Goal: Transaction & Acquisition: Book appointment/travel/reservation

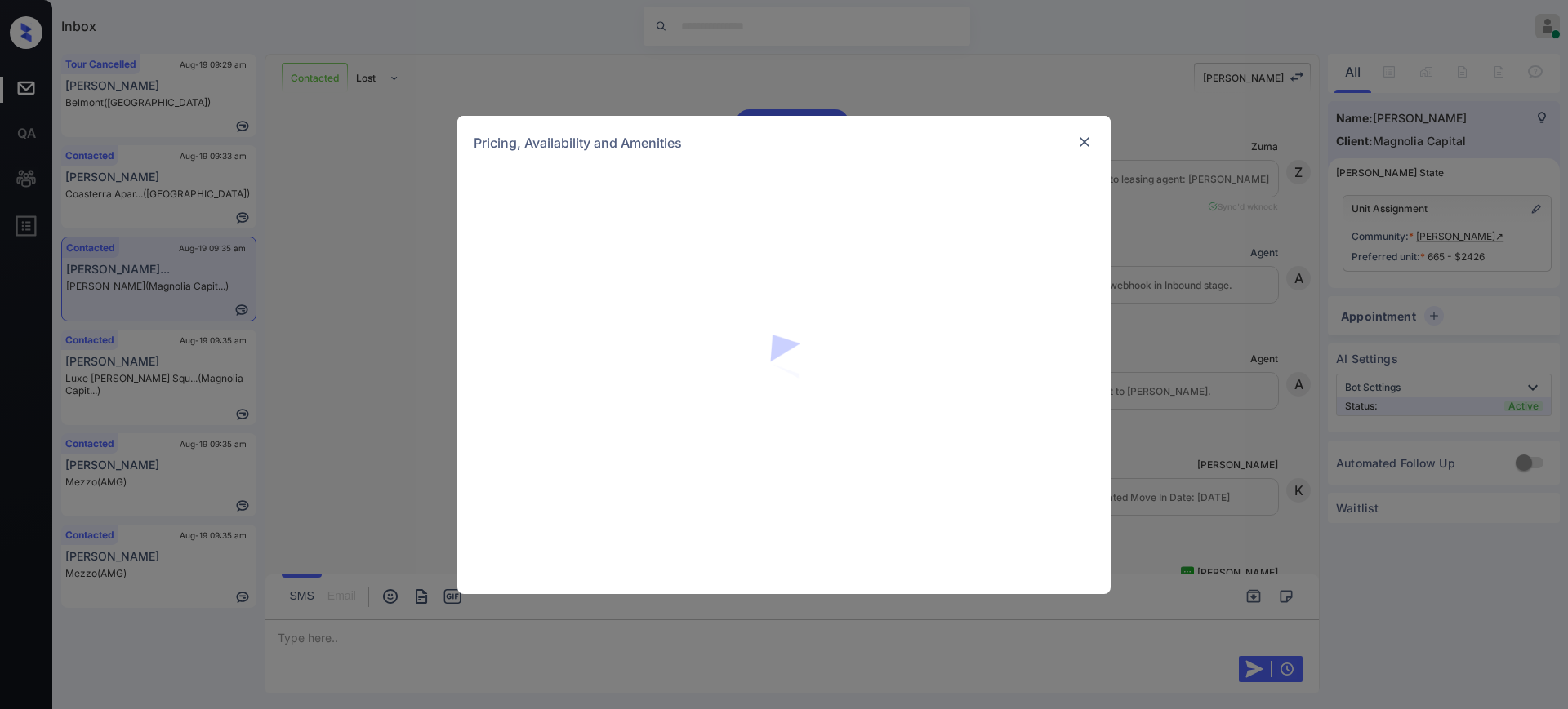
scroll to position [2747, 0]
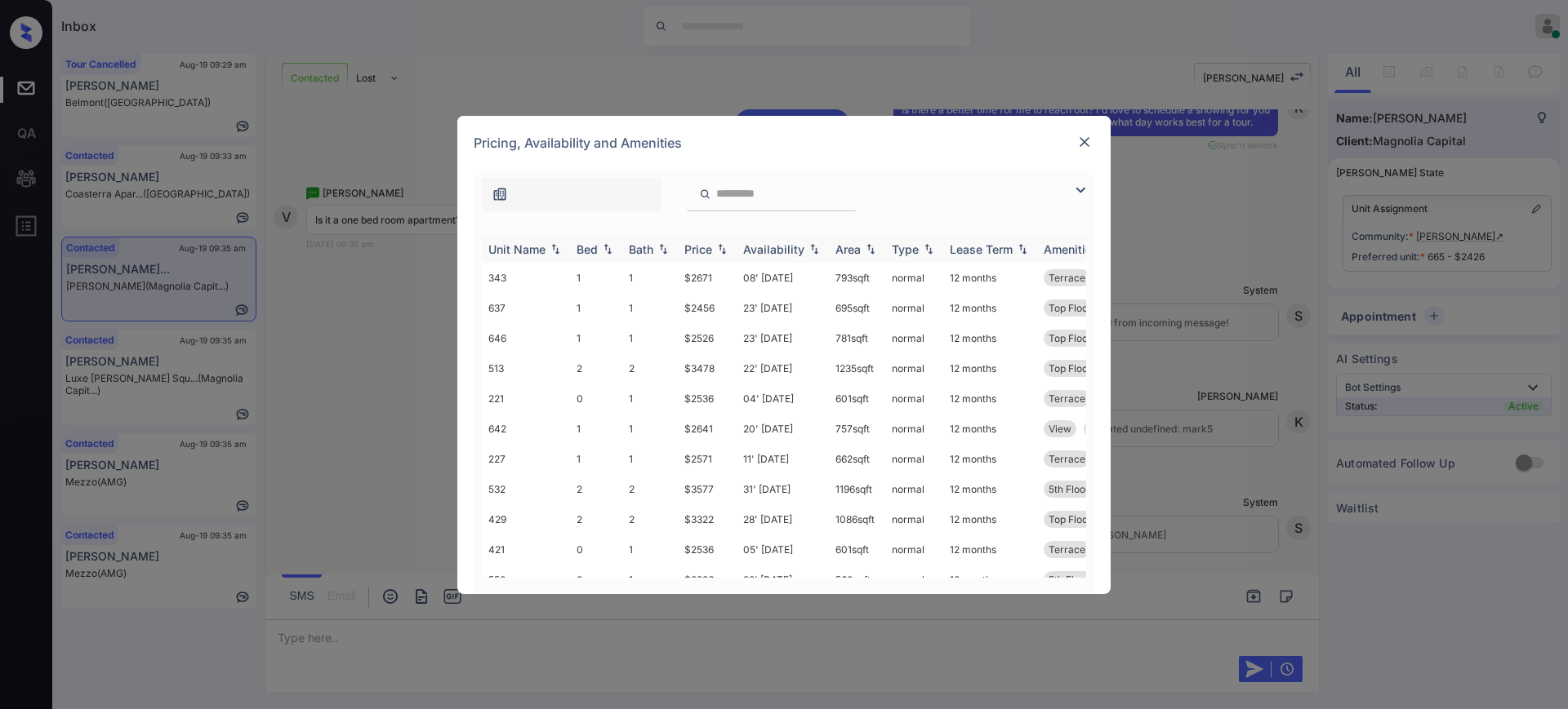
click at [594, 258] on th "Bed" at bounding box center [595, 249] width 52 height 27
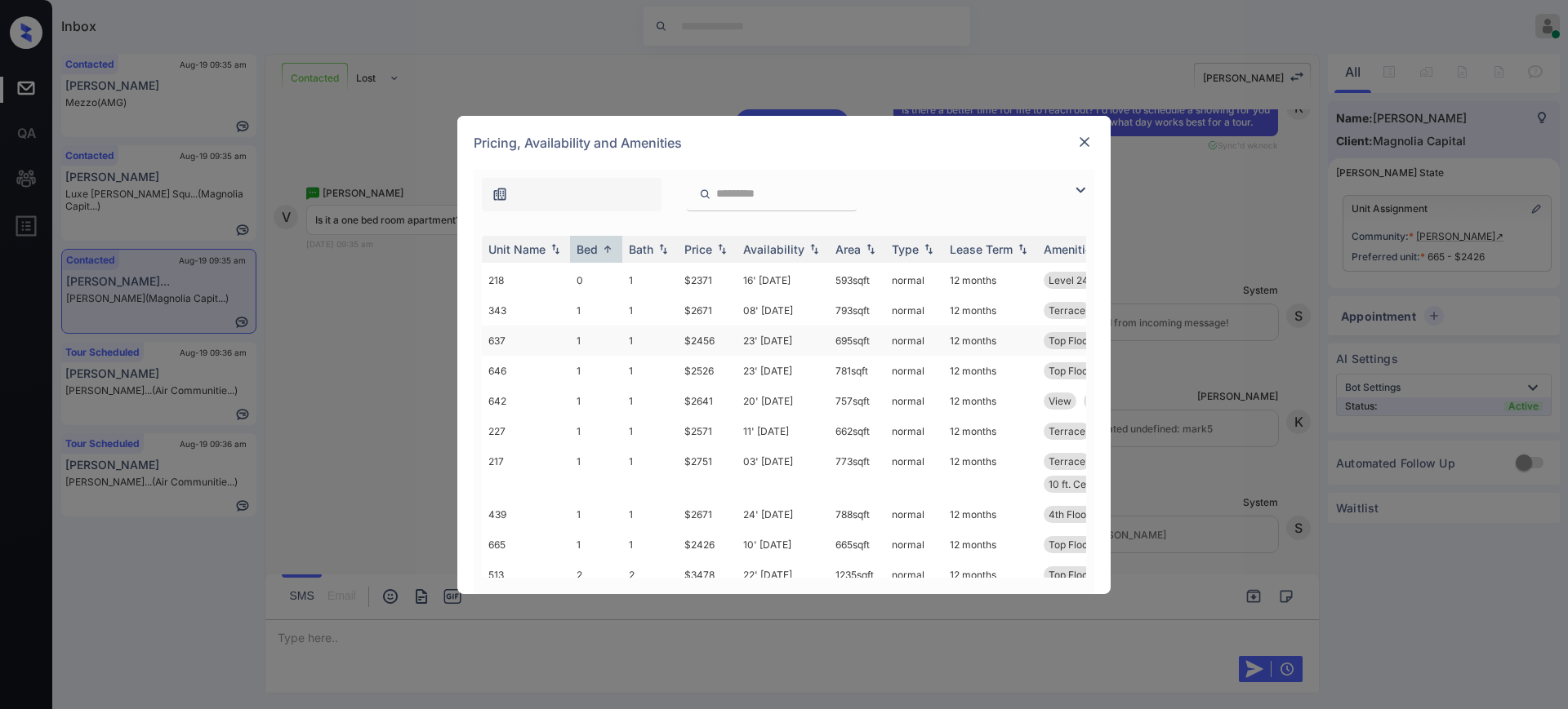
scroll to position [102, 0]
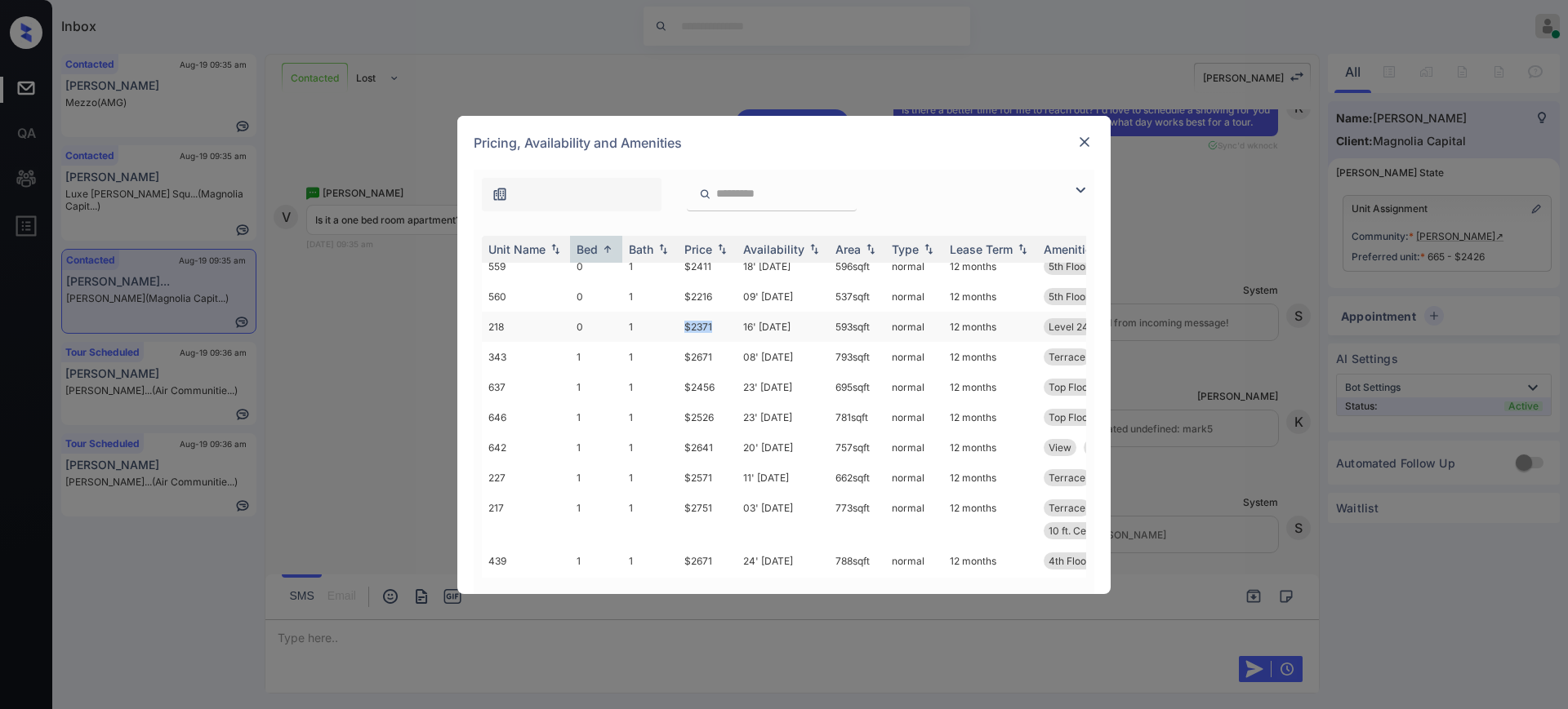
drag, startPoint x: 670, startPoint y: 322, endPoint x: 721, endPoint y: 320, distance: 51.0
click at [721, 320] on tr "218 0 1 $2371 16' Oct 25 593 sqft normal 12 months Level 24 10 ft. Ceilings" at bounding box center [908, 327] width 853 height 30
drag, startPoint x: 679, startPoint y: 382, endPoint x: 733, endPoint y: 386, distance: 54.1
click at [732, 385] on td "$2456" at bounding box center [707, 388] width 59 height 30
copy td "$2456"
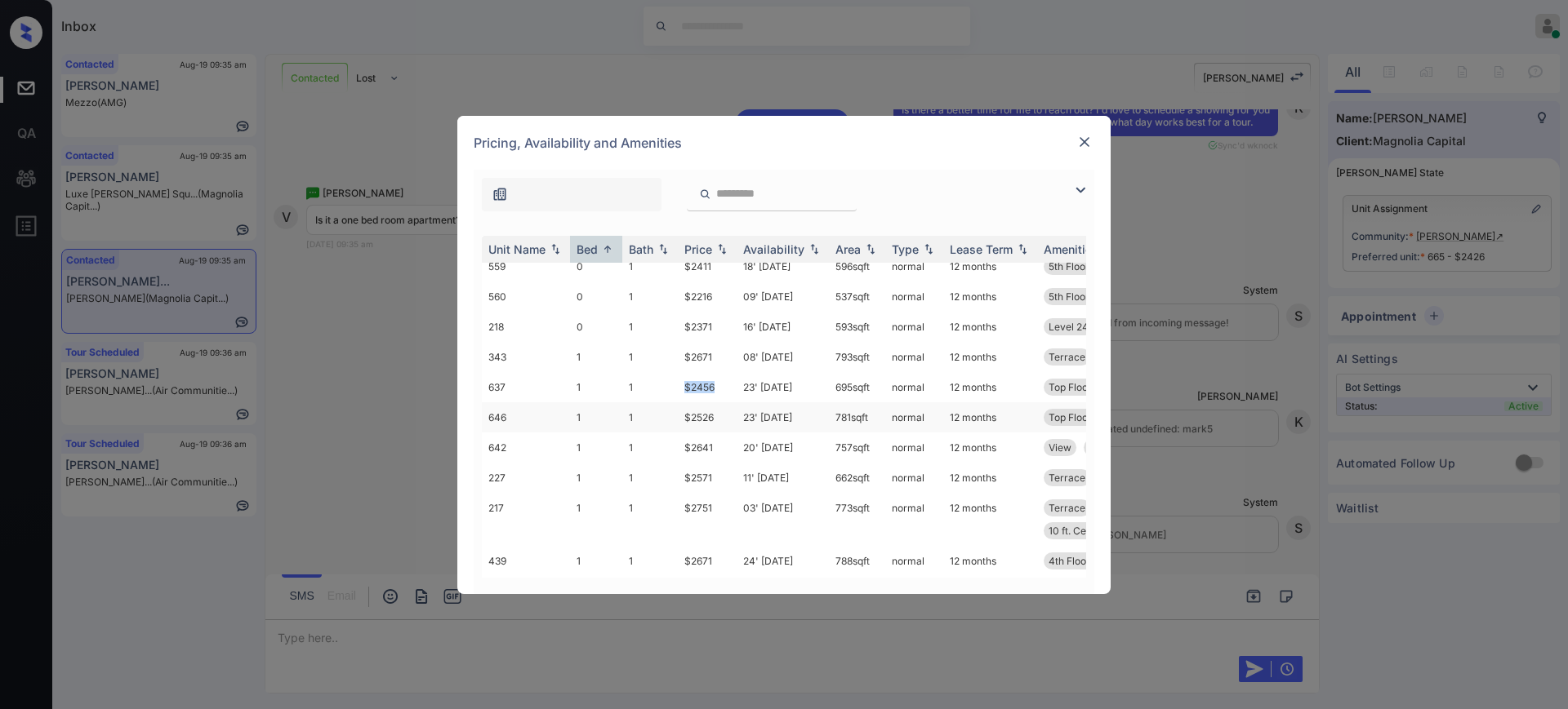
scroll to position [204, 0]
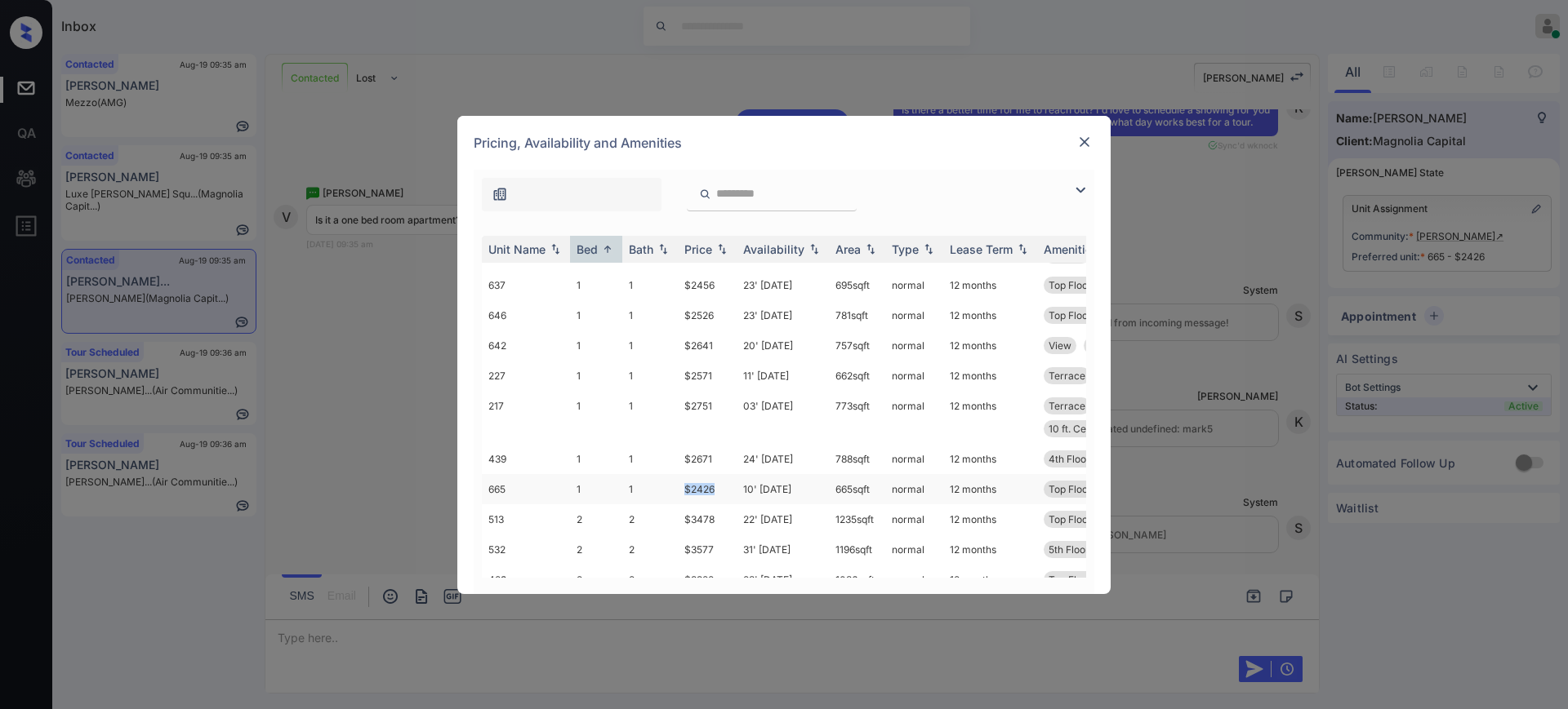
drag, startPoint x: 676, startPoint y: 491, endPoint x: 731, endPoint y: 485, distance: 55.3
click at [725, 485] on tr "665 1 1 $2426 10' Oct 25 665 sqft normal 12 months Top Floor" at bounding box center [908, 489] width 853 height 30
copy tr "$2426"
click at [1082, 124] on div "Pricing, Availability and Amenities" at bounding box center [784, 142] width 654 height 54
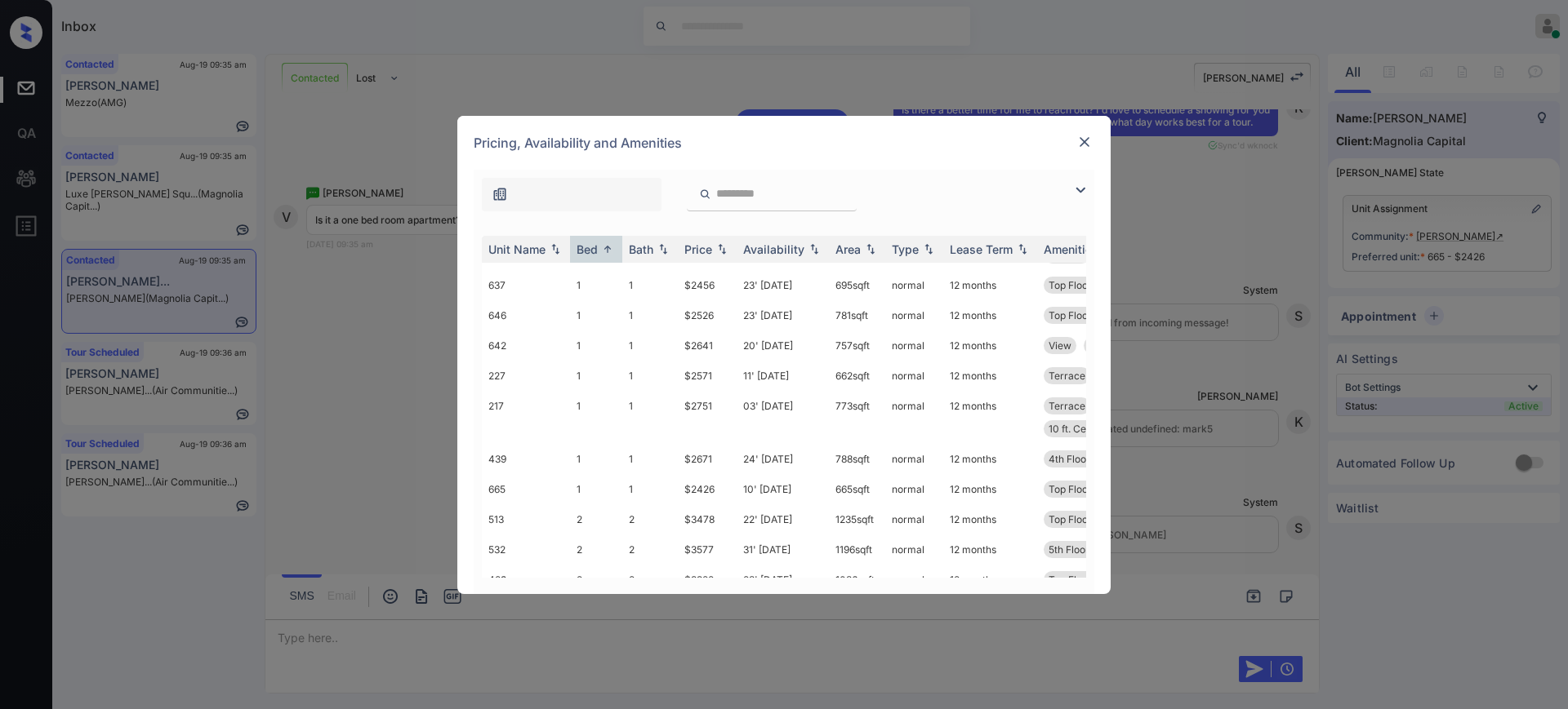
click at [1080, 135] on img at bounding box center [1084, 142] width 16 height 16
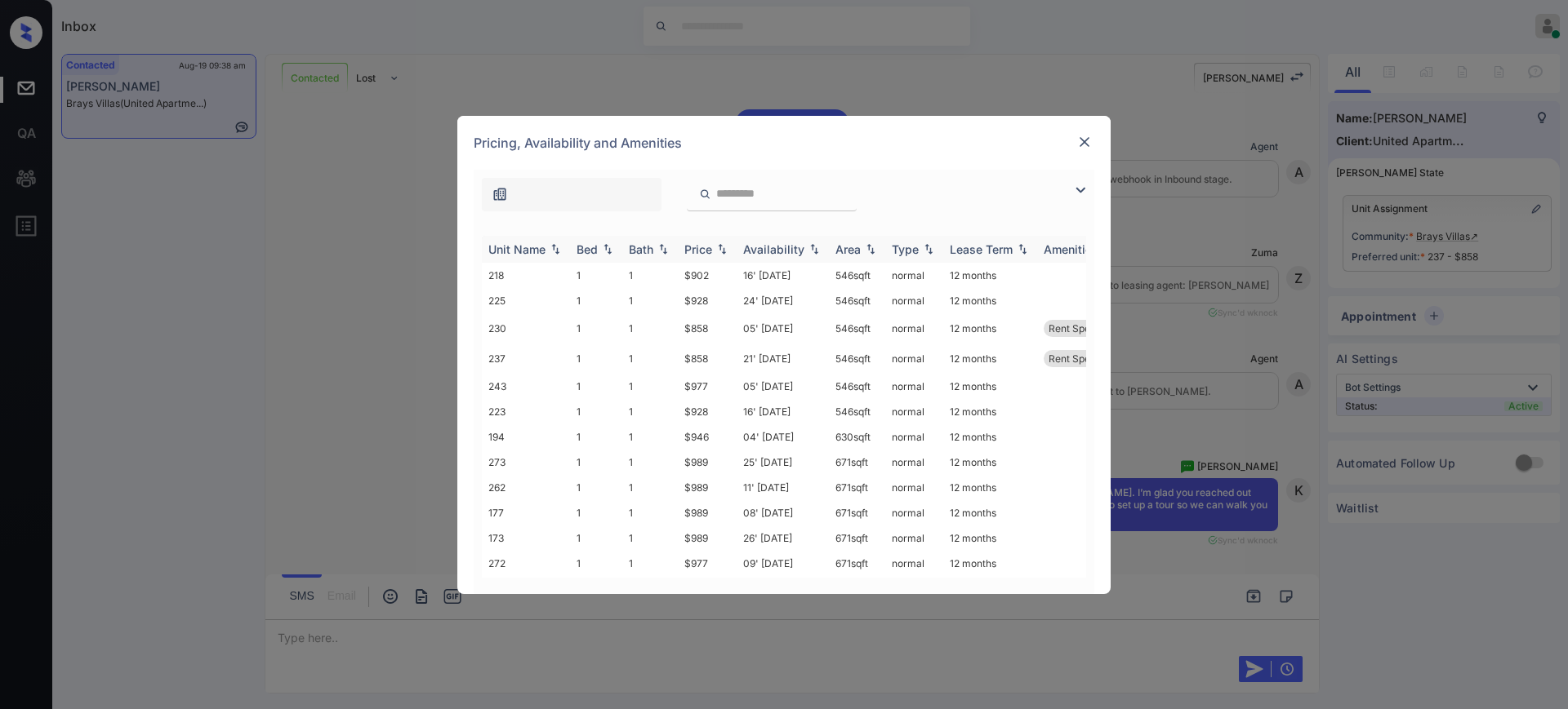
scroll to position [538, 0]
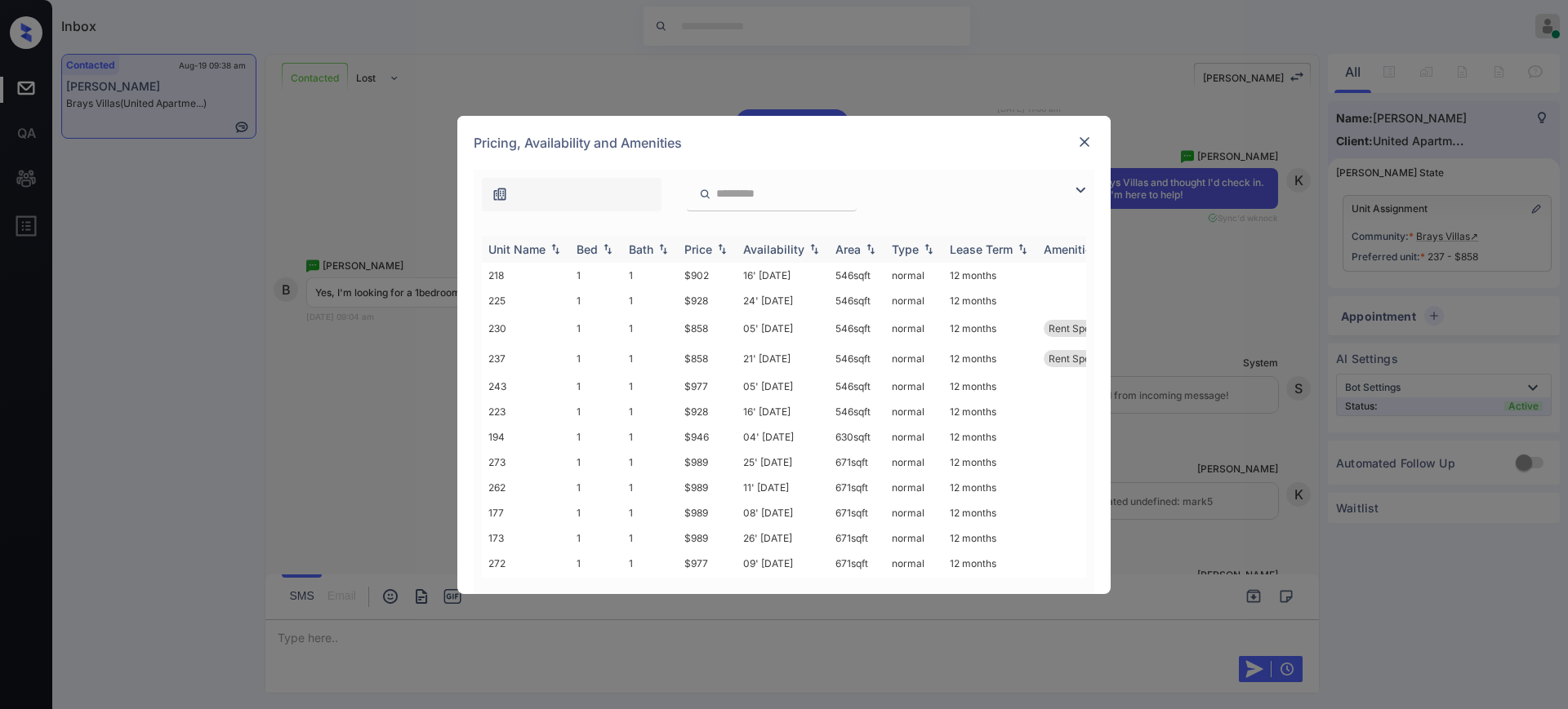
click at [587, 243] on div "Bed" at bounding box center [587, 250] width 21 height 14
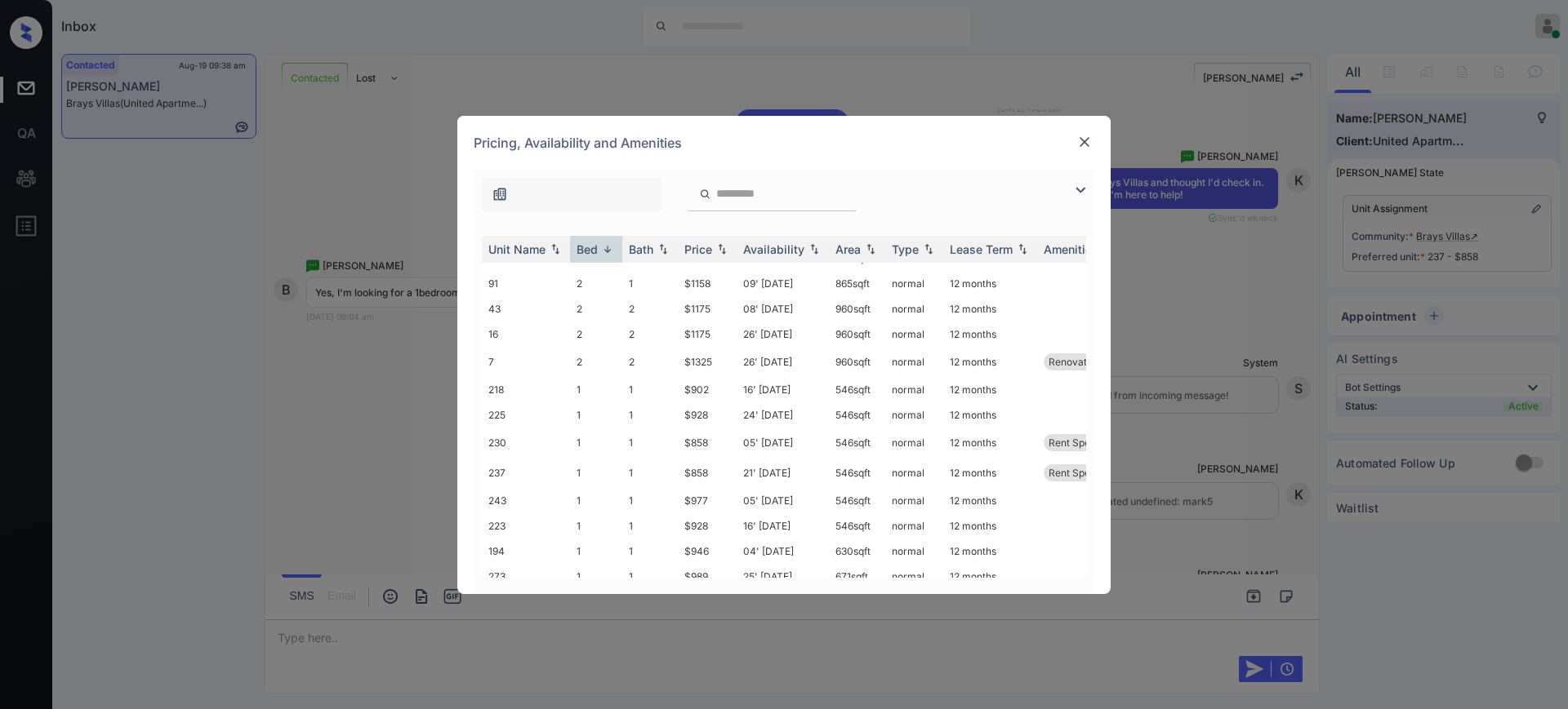
click at [1074, 149] on div at bounding box center [1084, 142] width 19 height 19
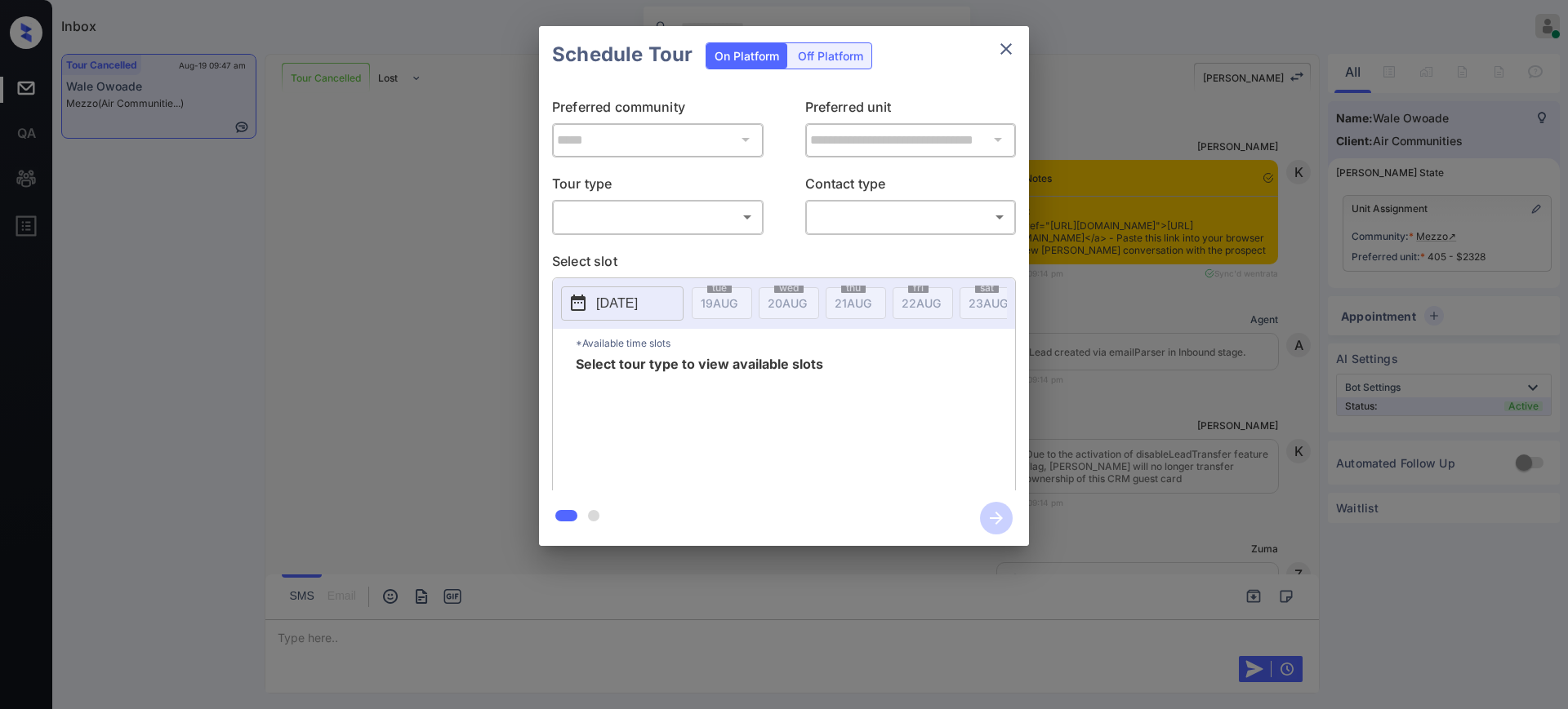
scroll to position [4354, 0]
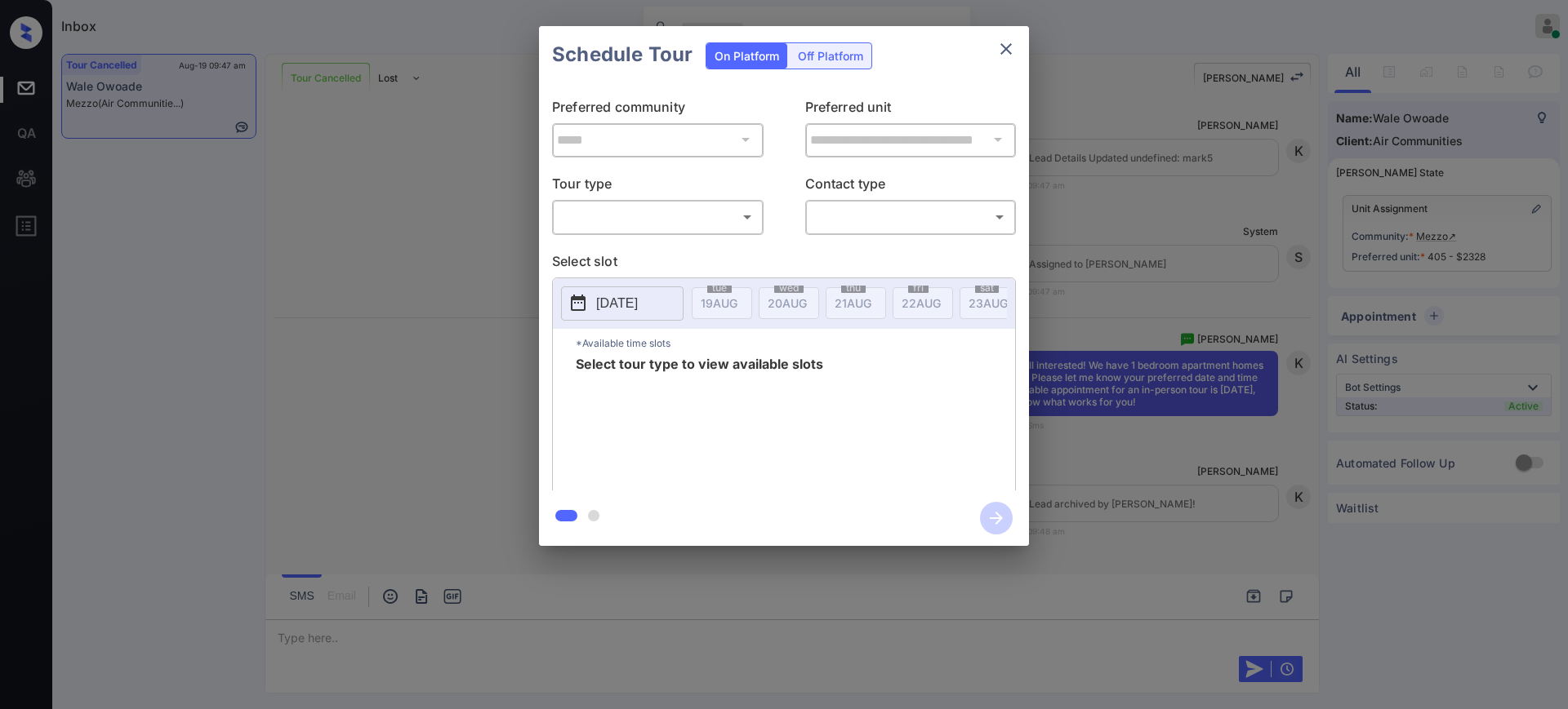
click at [1123, 222] on div "**********" at bounding box center [784, 286] width 1568 height 572
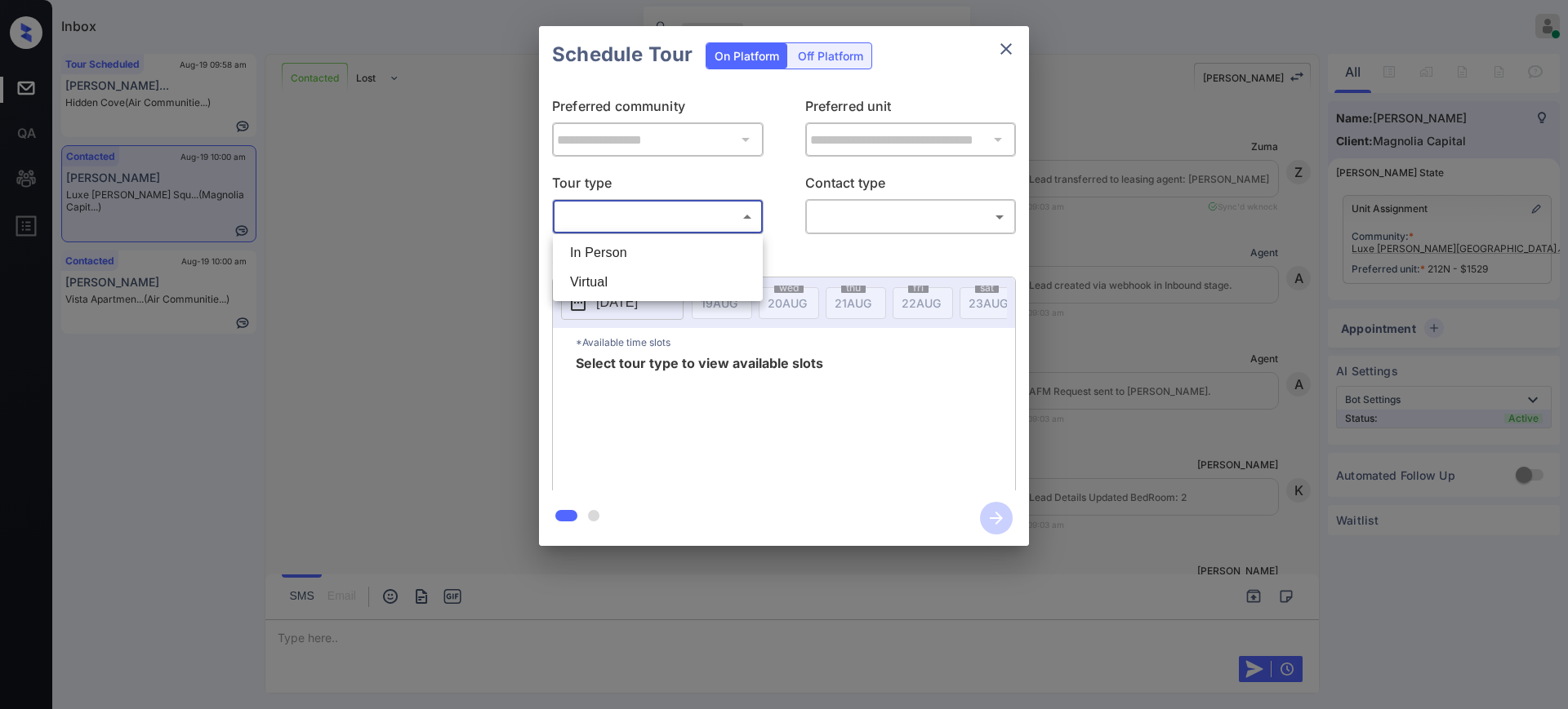
click at [624, 216] on body "Inbox Ajay Kumar Online Set yourself offline Set yourself on break Profile Swit…" at bounding box center [784, 354] width 1568 height 709
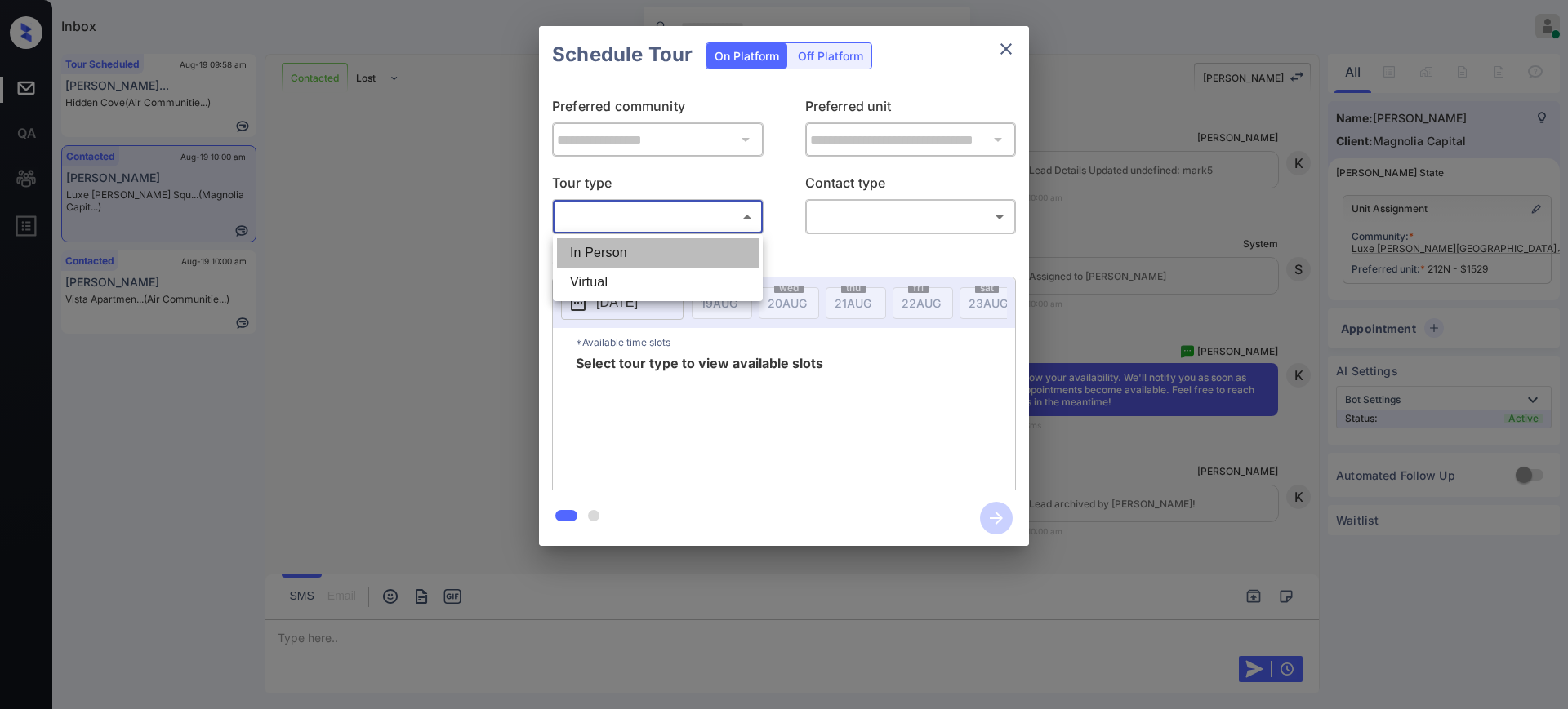
click at [619, 245] on li "In Person" at bounding box center [657, 253] width 201 height 29
type input "********"
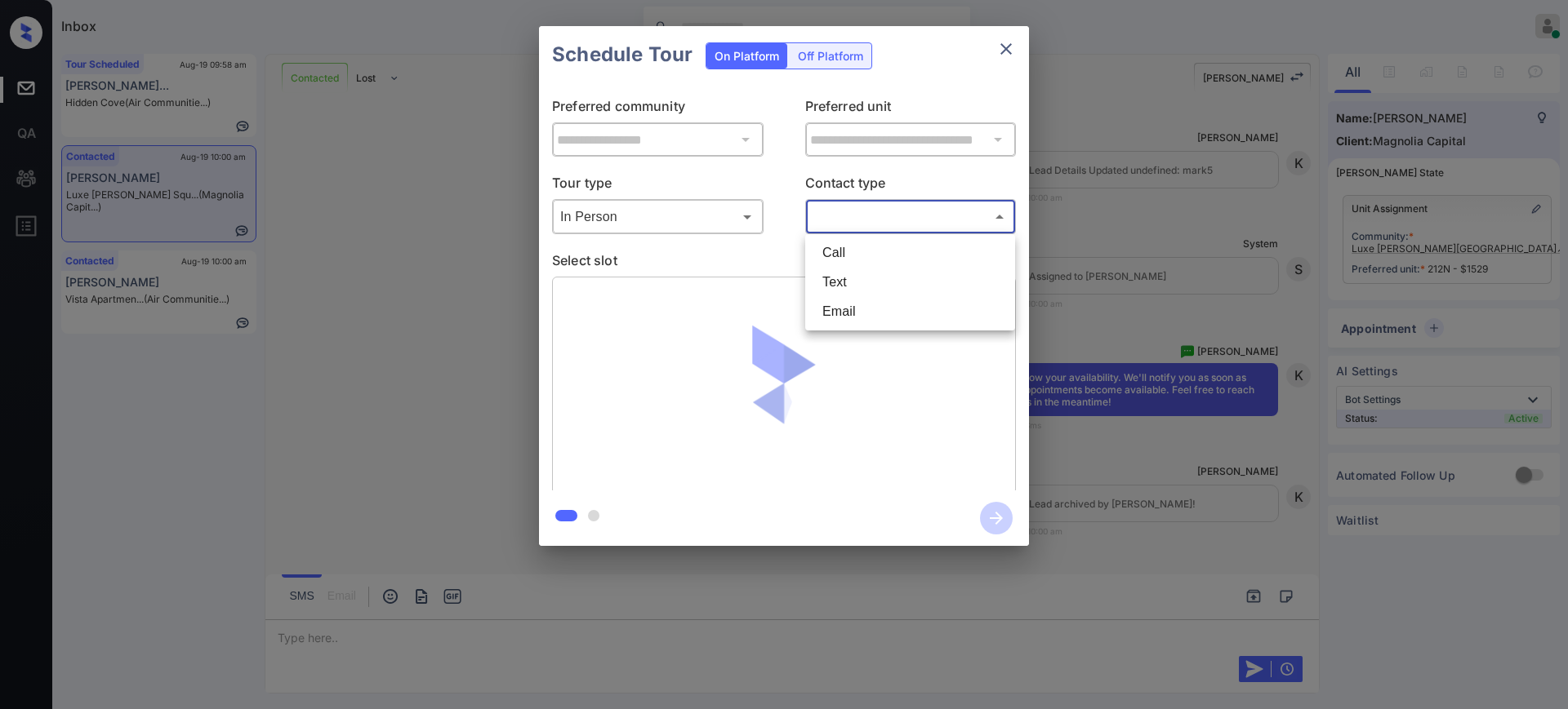
click at [857, 210] on body "Inbox Ajay Kumar Online Set yourself offline Set yourself on break Profile Swit…" at bounding box center [784, 354] width 1568 height 709
click at [838, 273] on li "Text" at bounding box center [910, 282] width 201 height 29
type input "****"
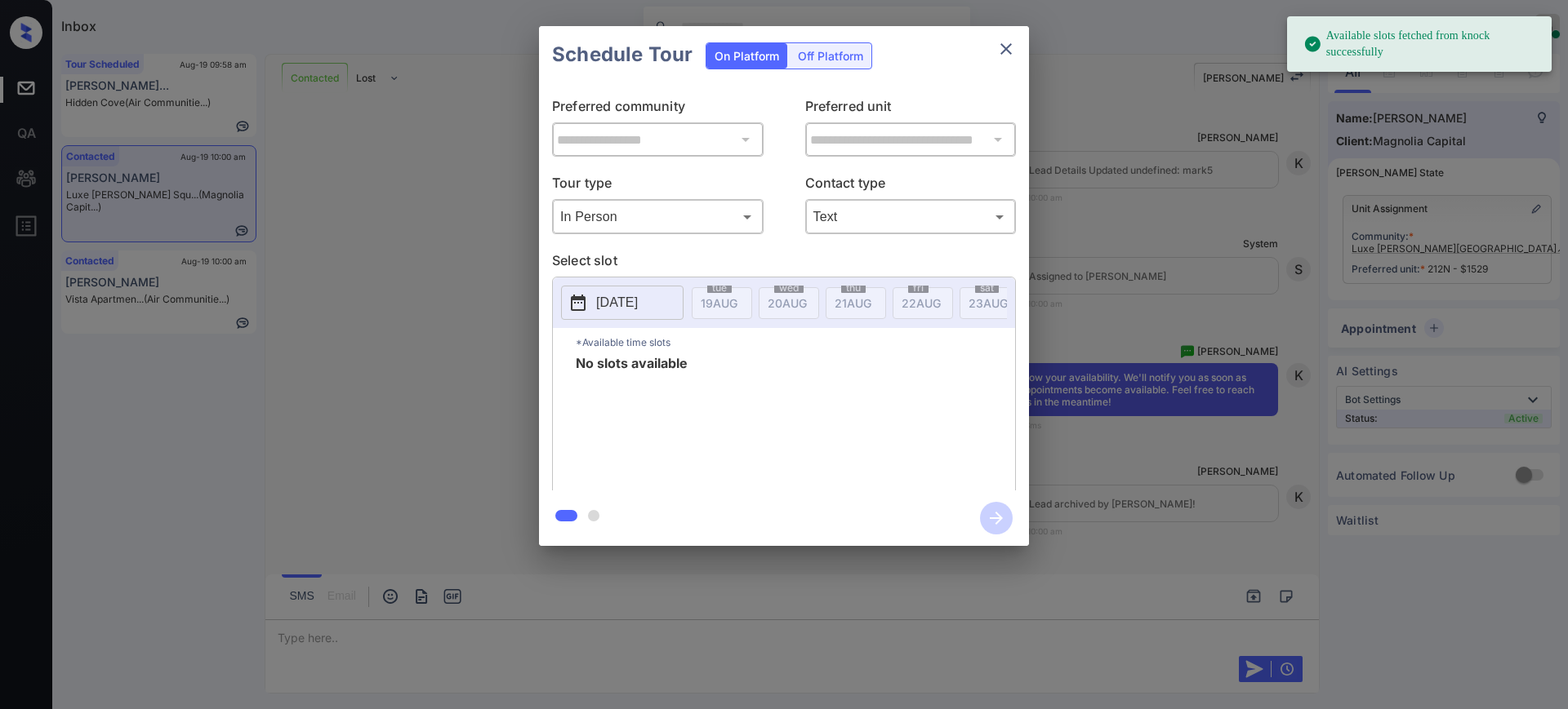
click at [638, 302] on p "2025-08-19" at bounding box center [617, 303] width 42 height 19
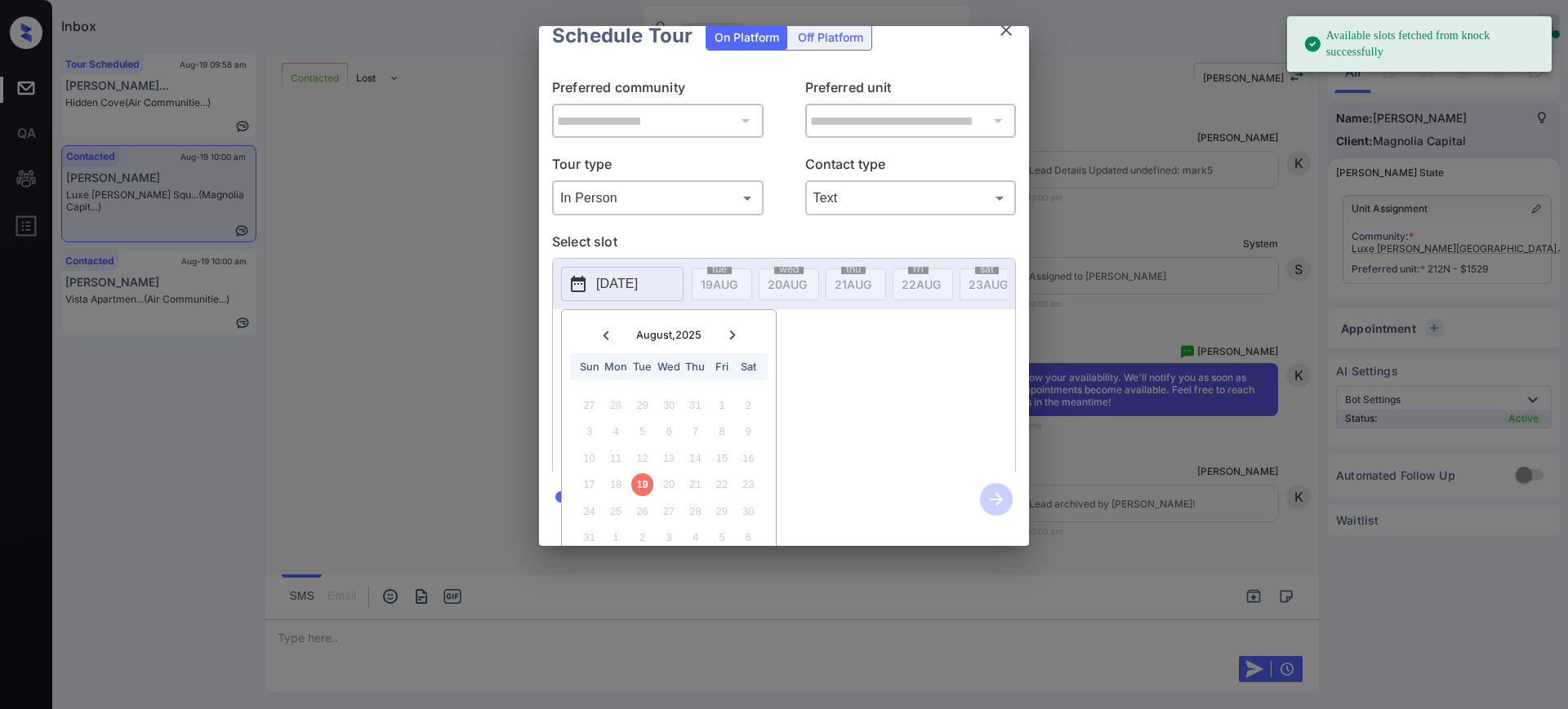
scroll to position [50, 0]
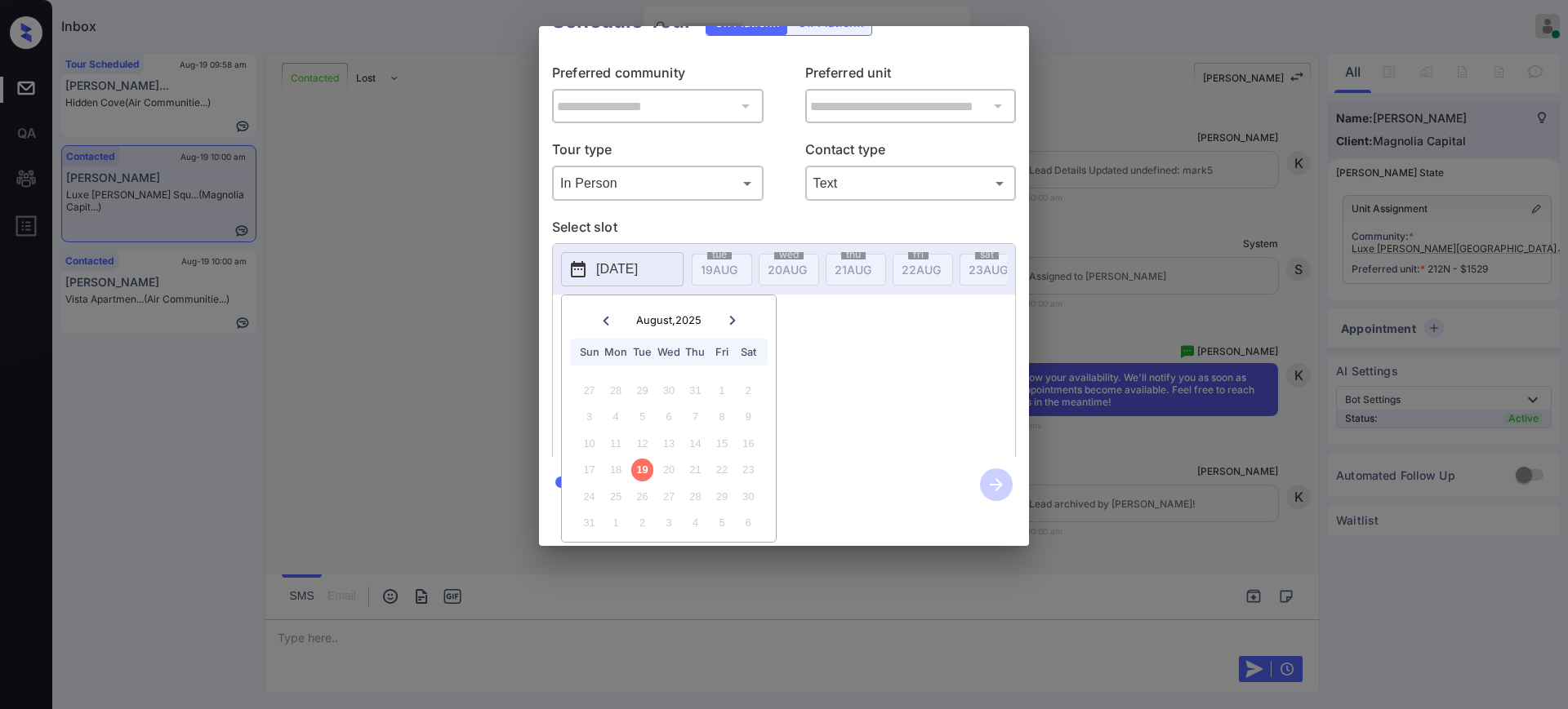
click at [732, 316] on icon at bounding box center [732, 321] width 10 height 10
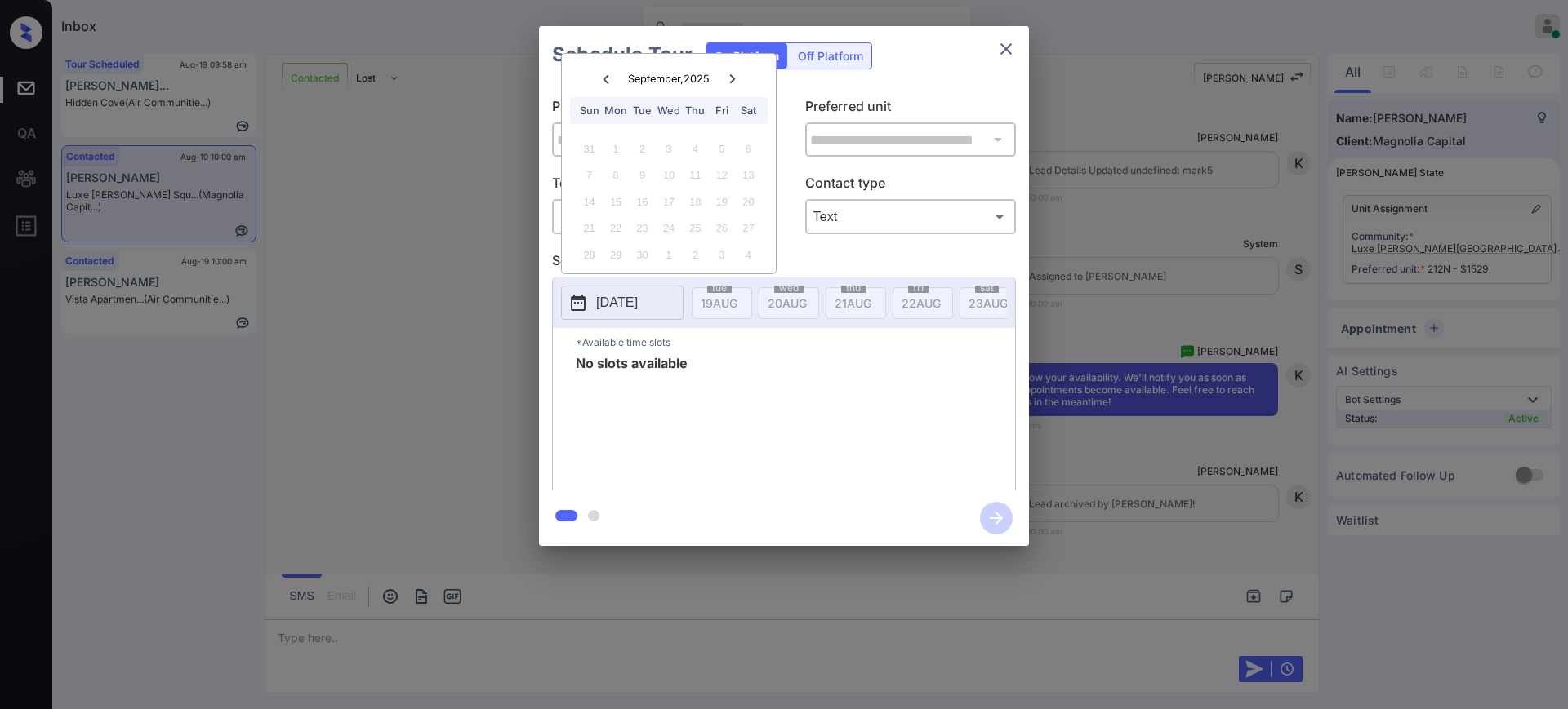
click at [1158, 383] on div "**********" at bounding box center [784, 286] width 1568 height 572
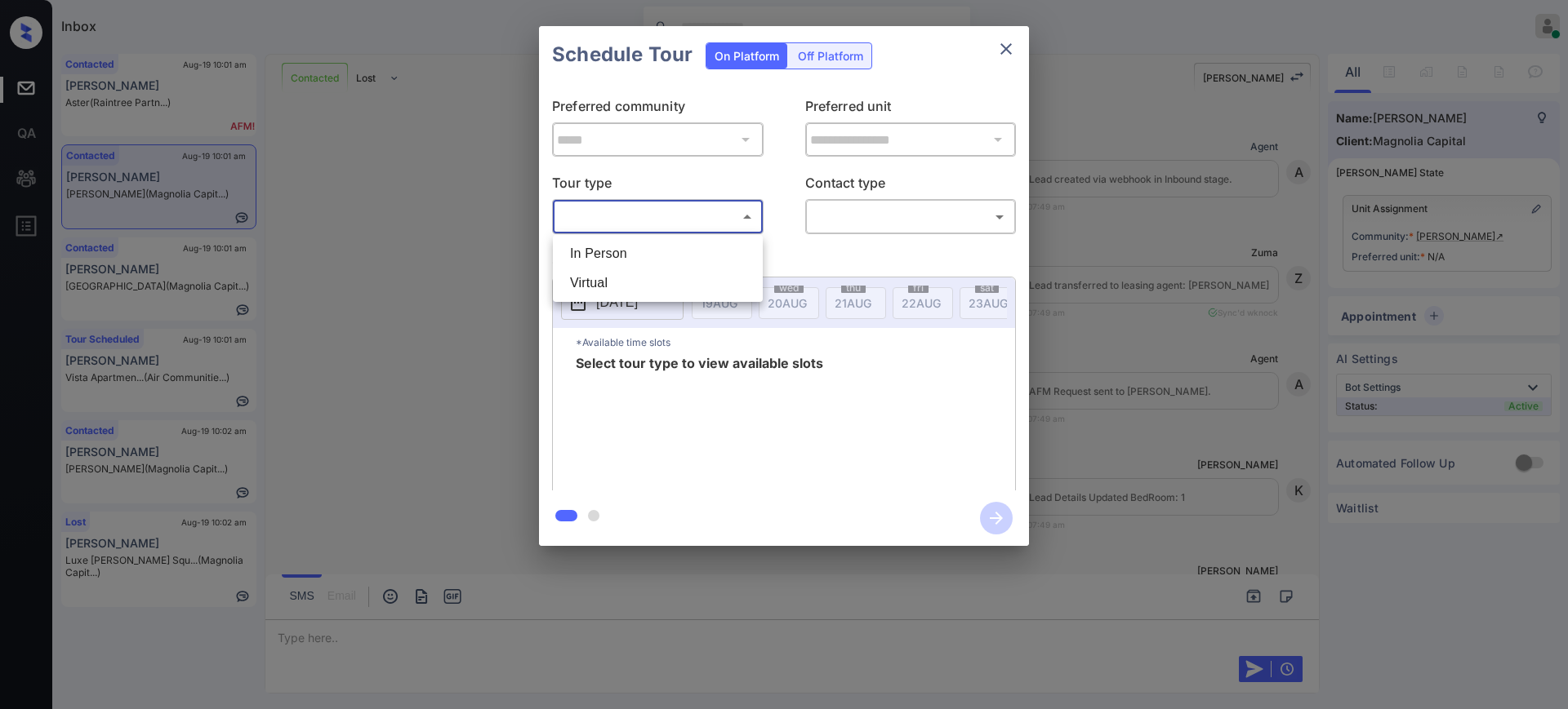
click at [681, 215] on body "Inbox Ajay Kumar Online Set yourself offline Set yourself on break Profile Swit…" at bounding box center [784, 354] width 1568 height 709
click at [629, 253] on li "In Person" at bounding box center [657, 253] width 201 height 29
type input "********"
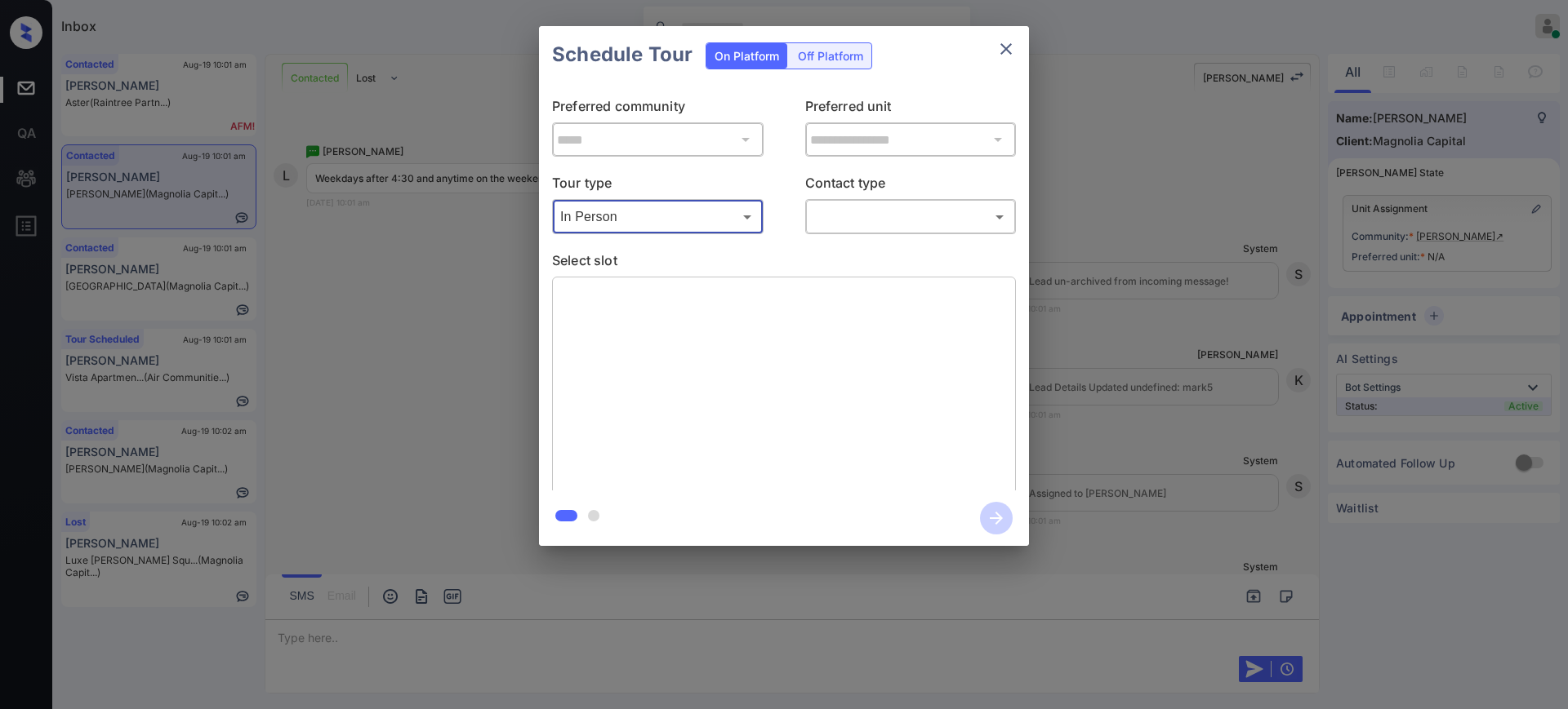
click at [917, 227] on body "Inbox Ajay Kumar Online Set yourself offline Set yourself on break Profile Swit…" at bounding box center [784, 354] width 1568 height 709
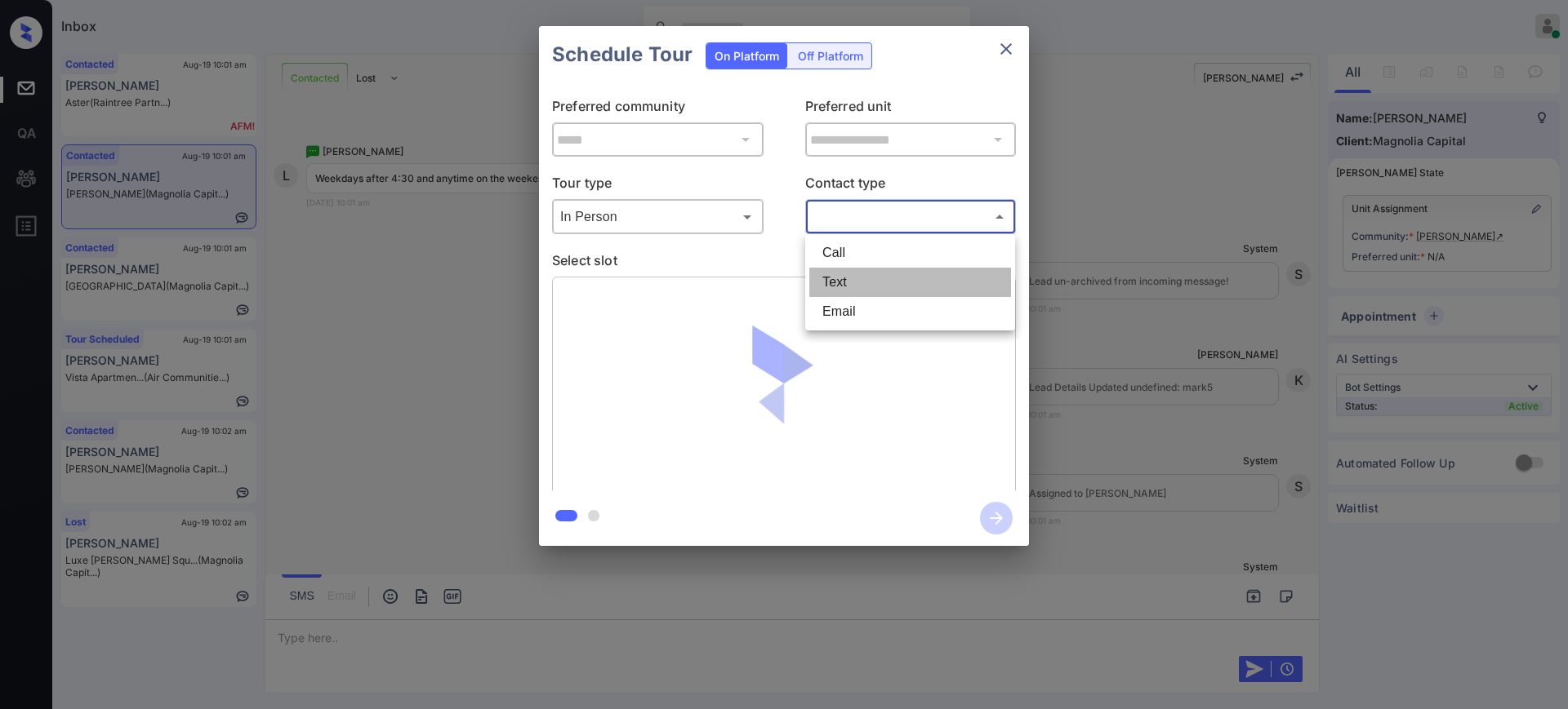
click at [838, 282] on li "Text" at bounding box center [910, 282] width 201 height 29
type input "****"
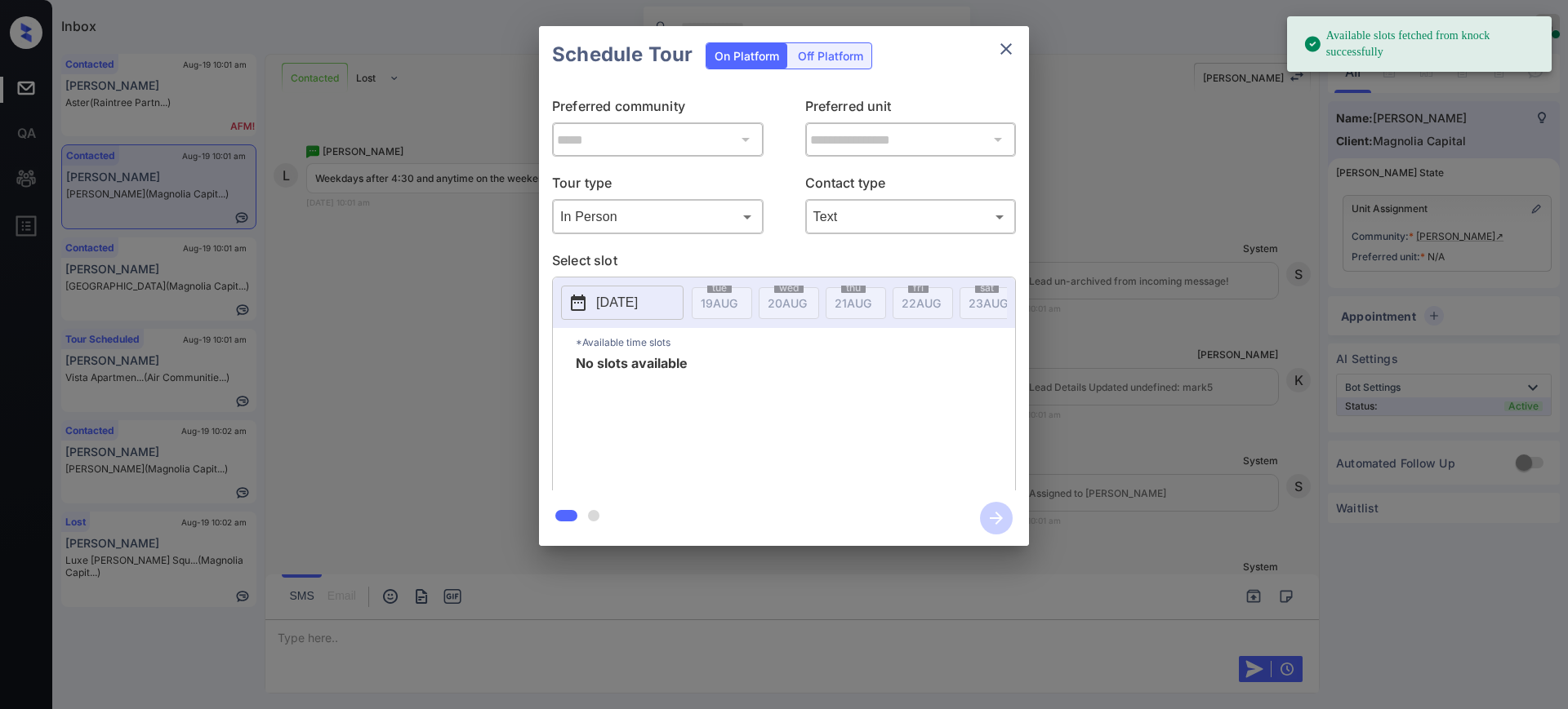
click at [661, 287] on button "2025-08-19" at bounding box center [622, 303] width 123 height 34
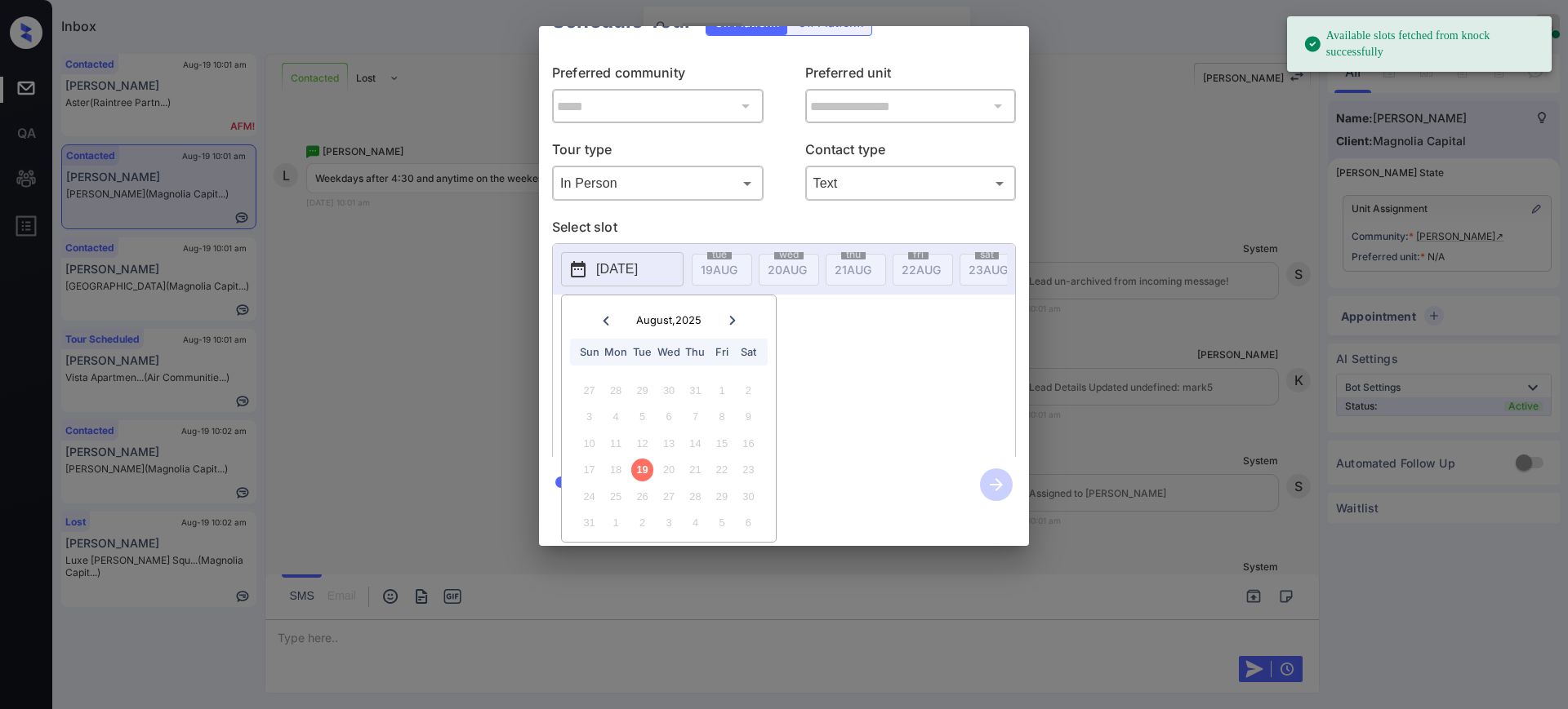
click at [733, 316] on icon at bounding box center [732, 321] width 10 height 10
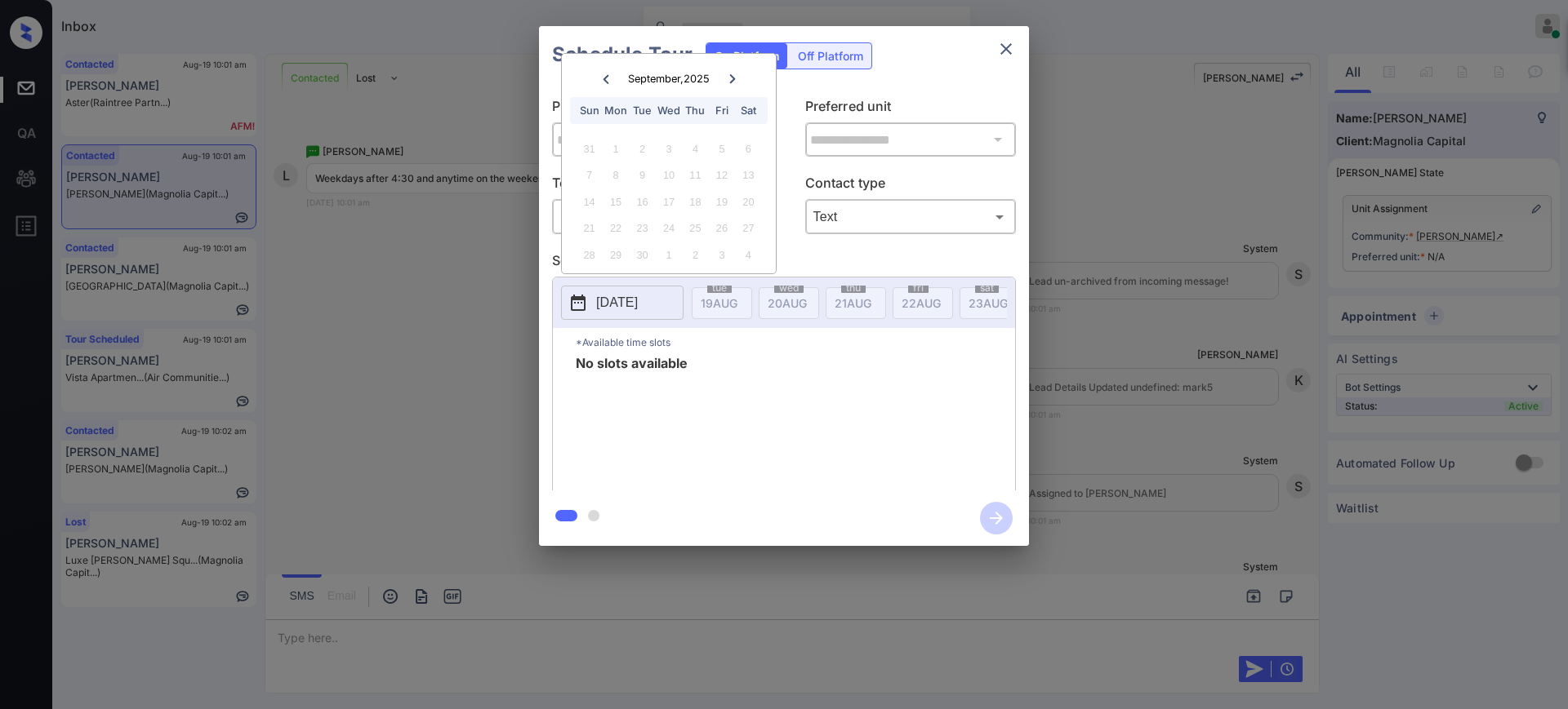
scroll to position [0, 0]
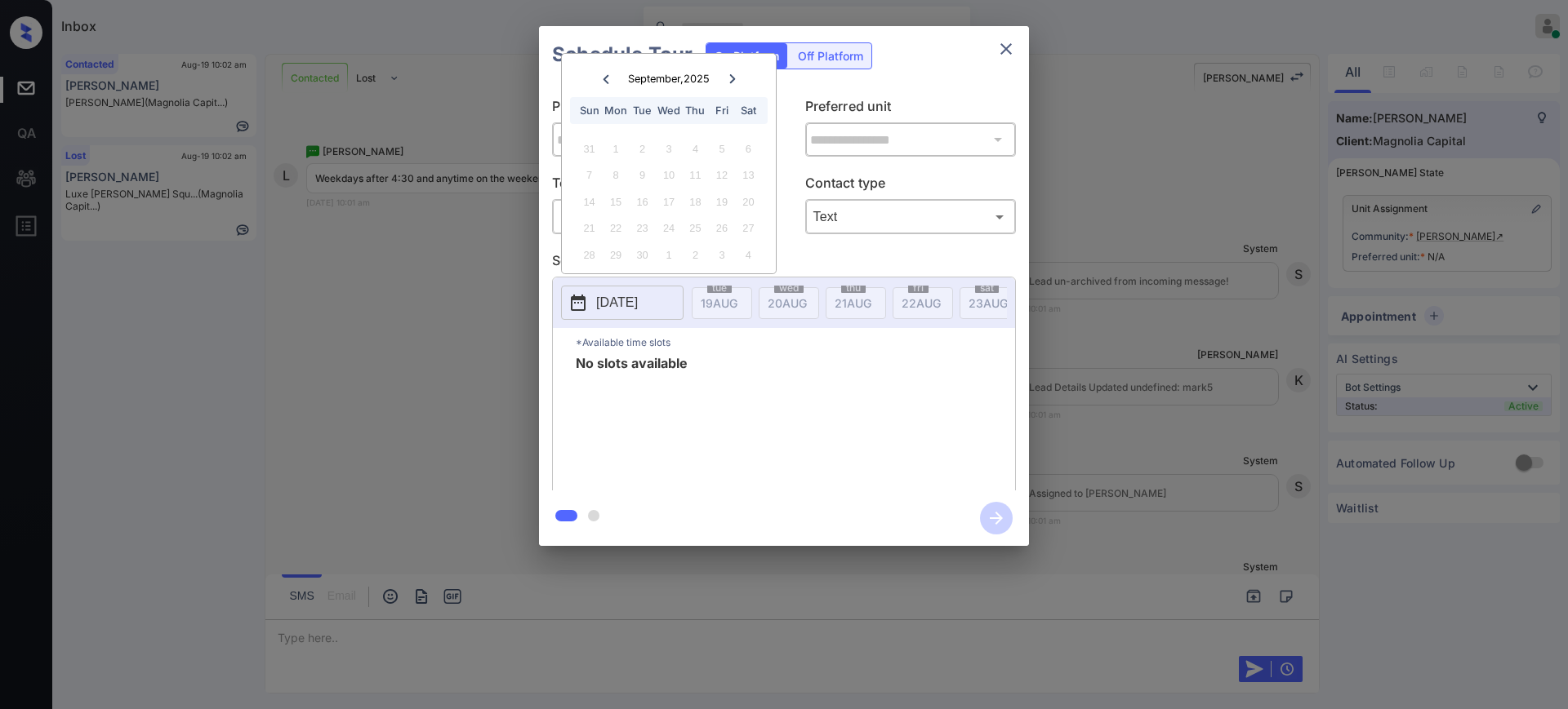
click at [1156, 363] on div "**********" at bounding box center [784, 286] width 1568 height 572
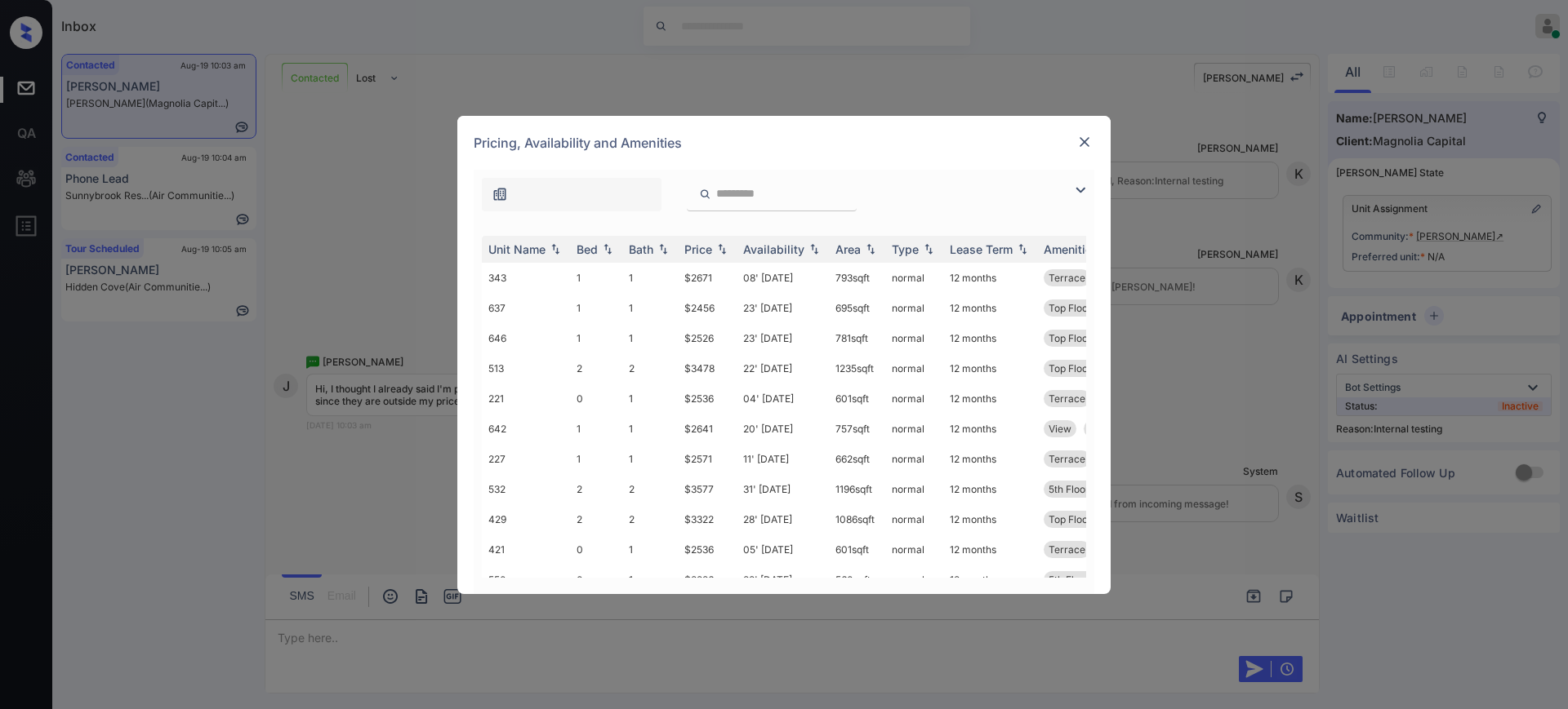
click at [1091, 134] on img at bounding box center [1084, 142] width 16 height 16
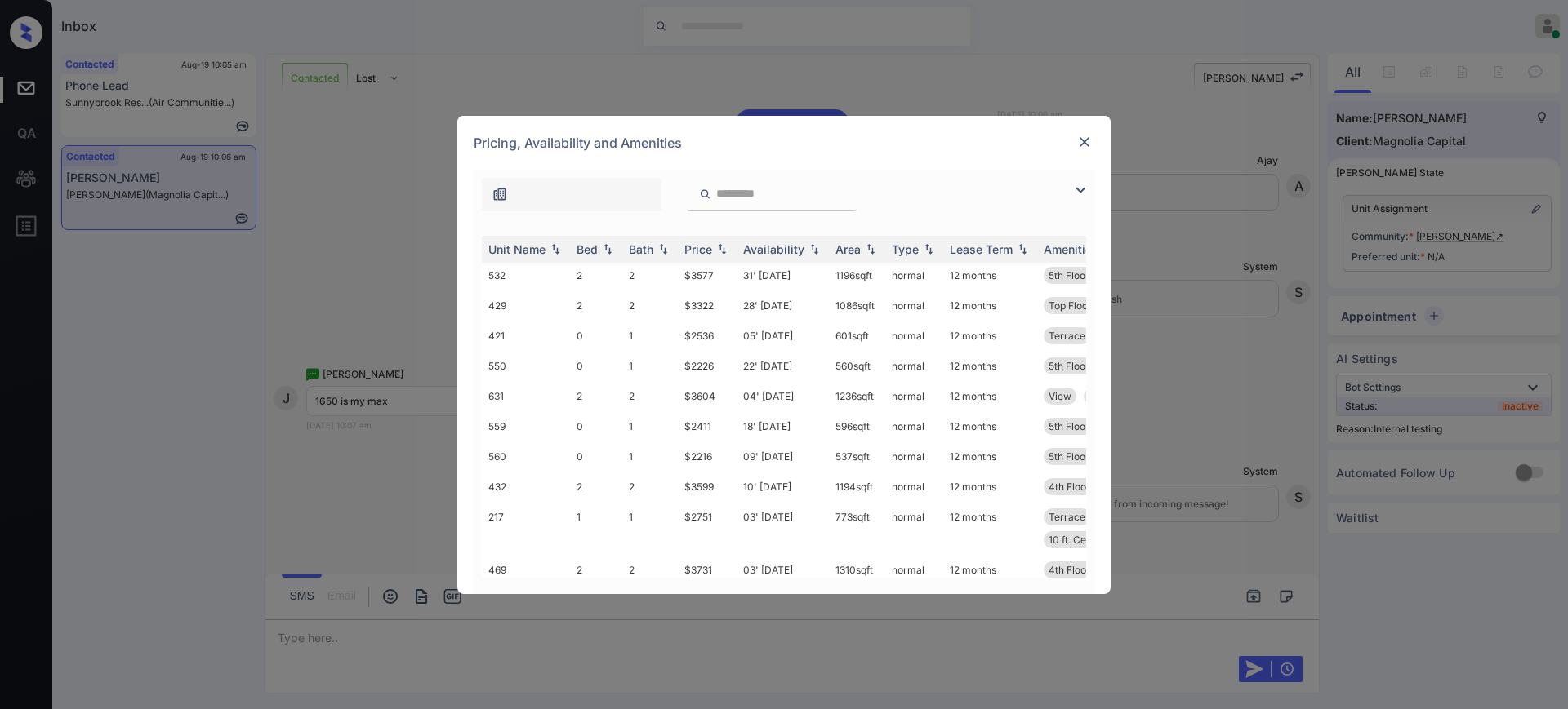
scroll to position [328, 0]
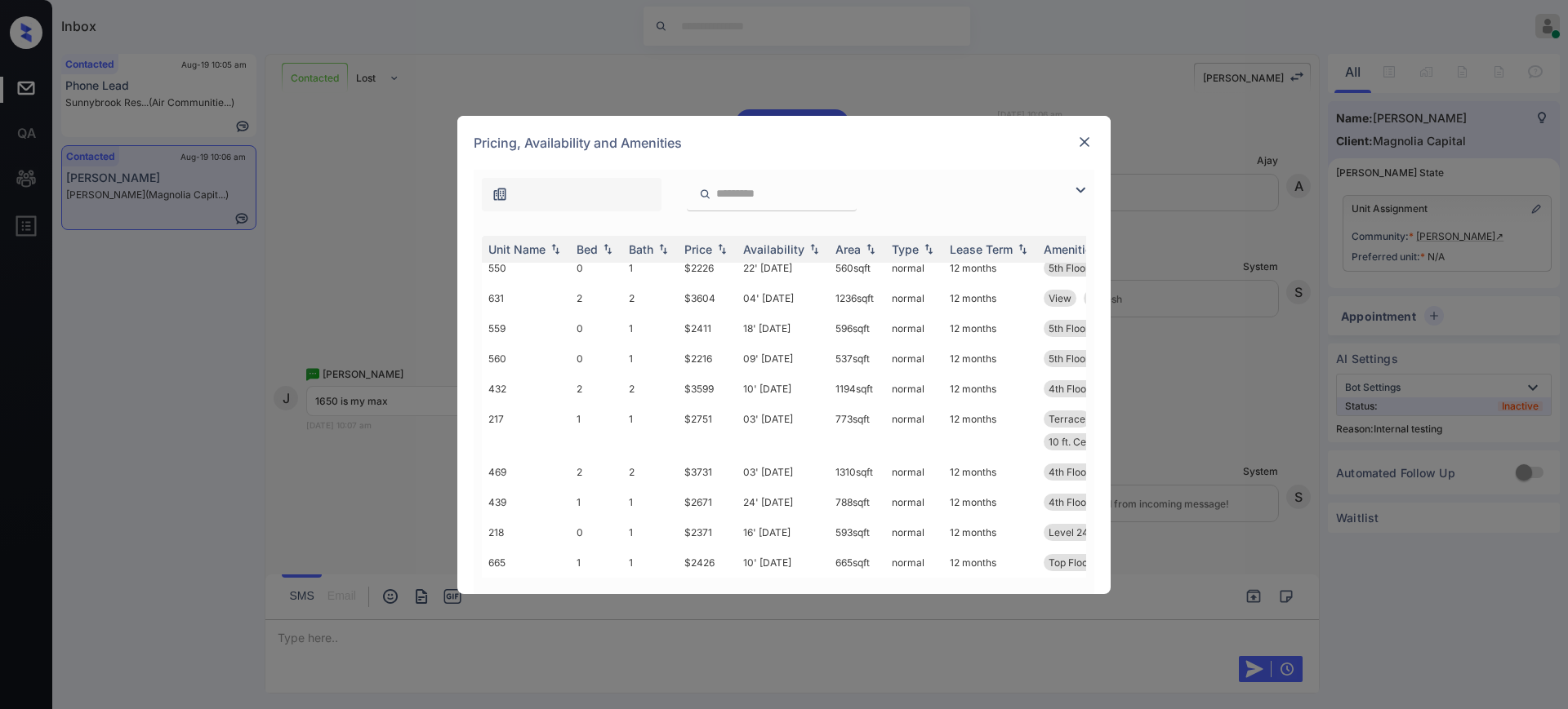
click at [1094, 140] on div at bounding box center [1084, 142] width 19 height 19
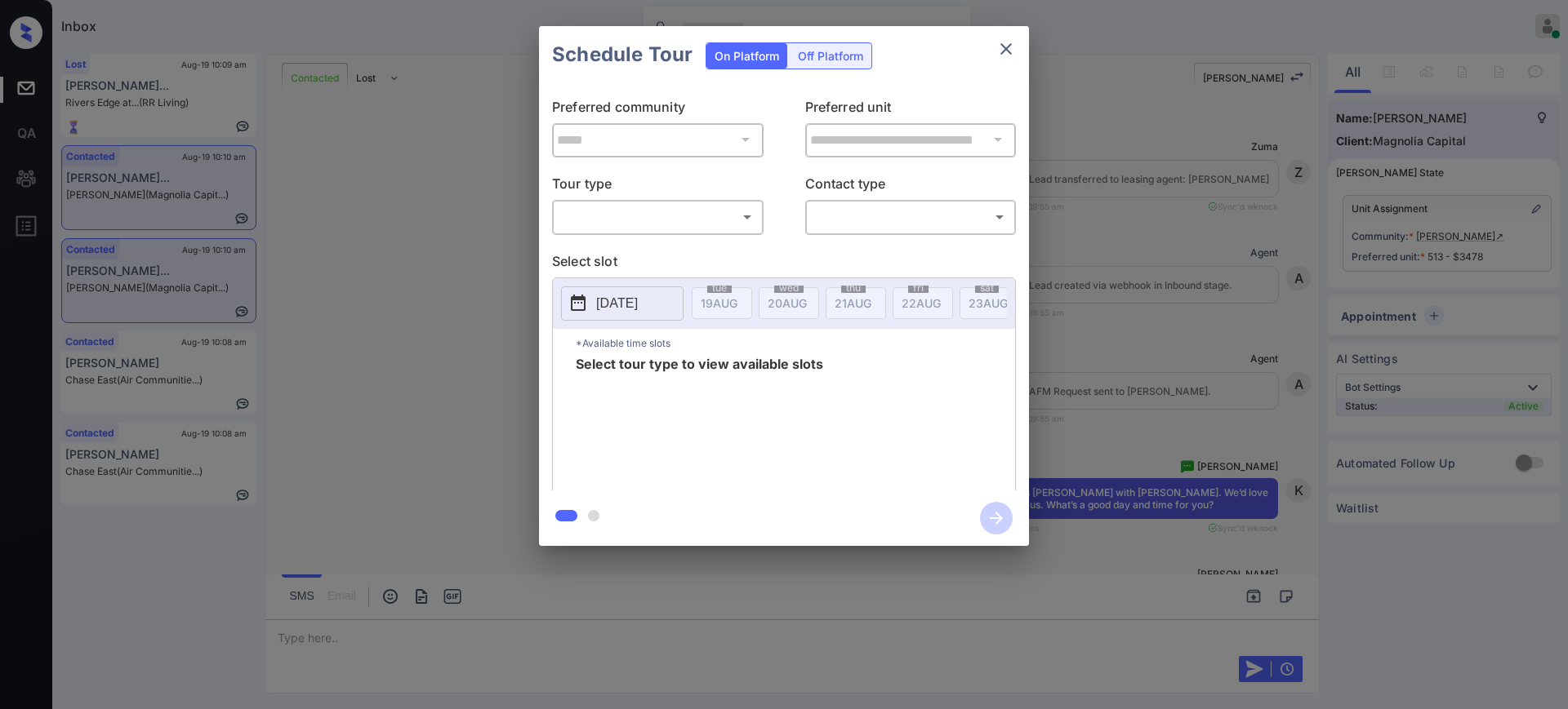
scroll to position [3359, 0]
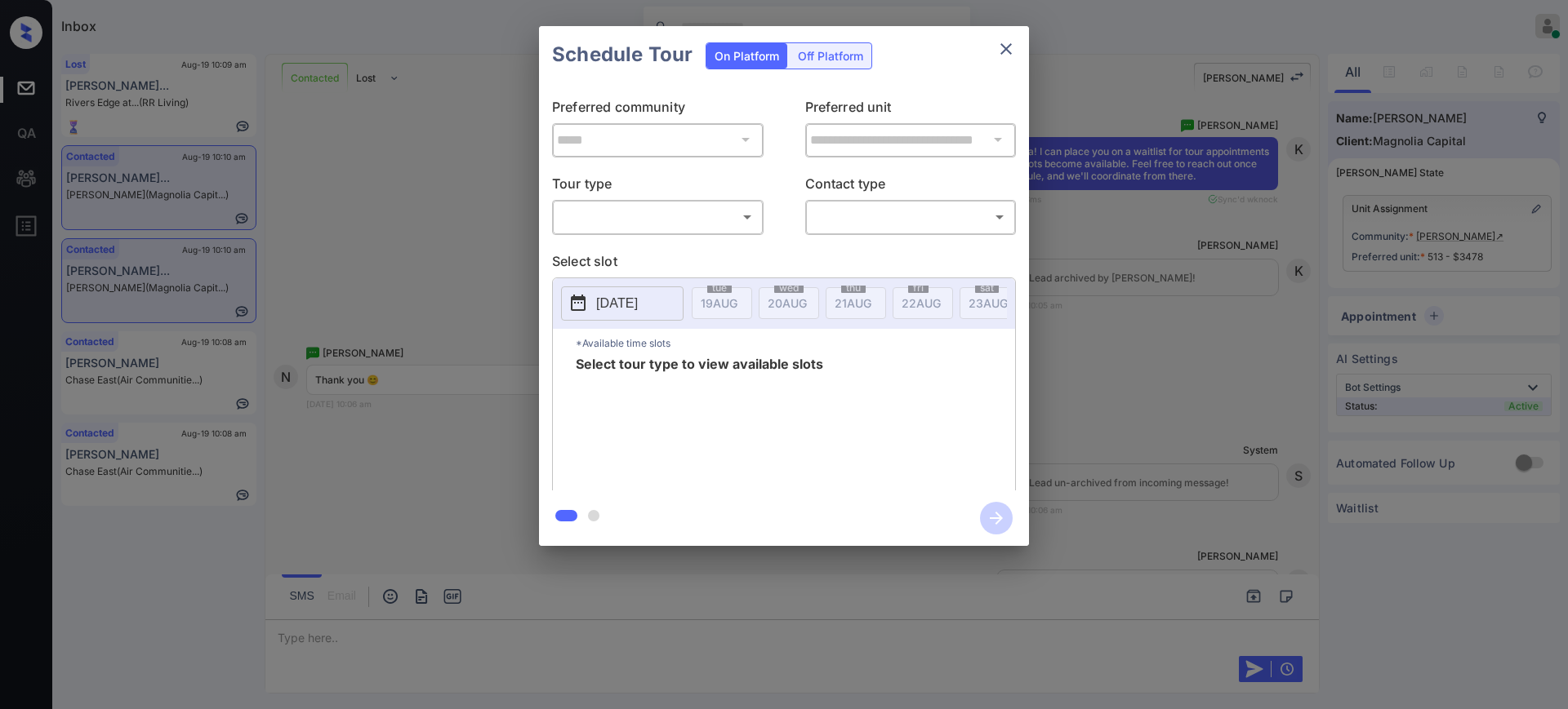
click at [646, 212] on body "Inbox Ajay Kumar Online Set yourself offline Set yourself on break Profile Swit…" at bounding box center [784, 354] width 1568 height 709
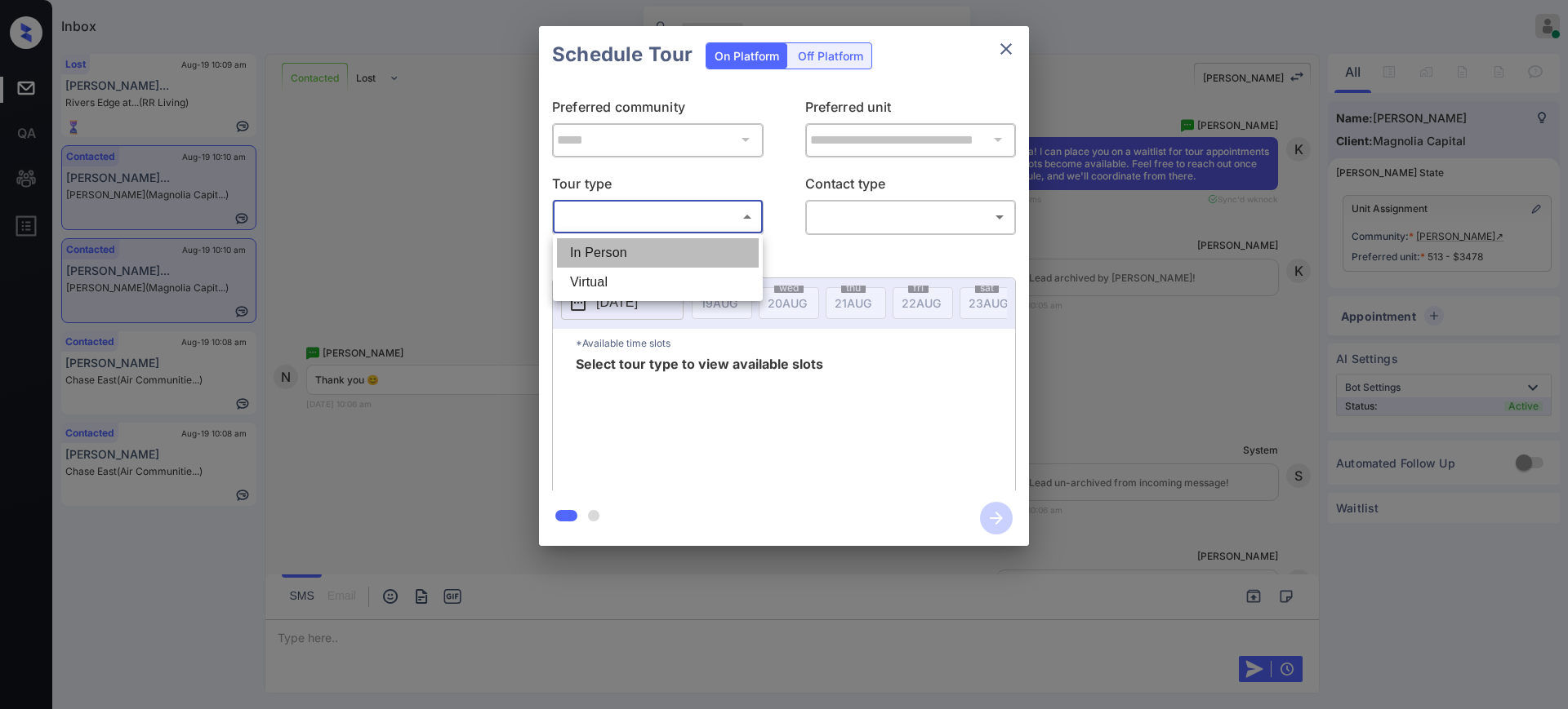
click at [633, 244] on li "In Person" at bounding box center [657, 253] width 201 height 29
type input "********"
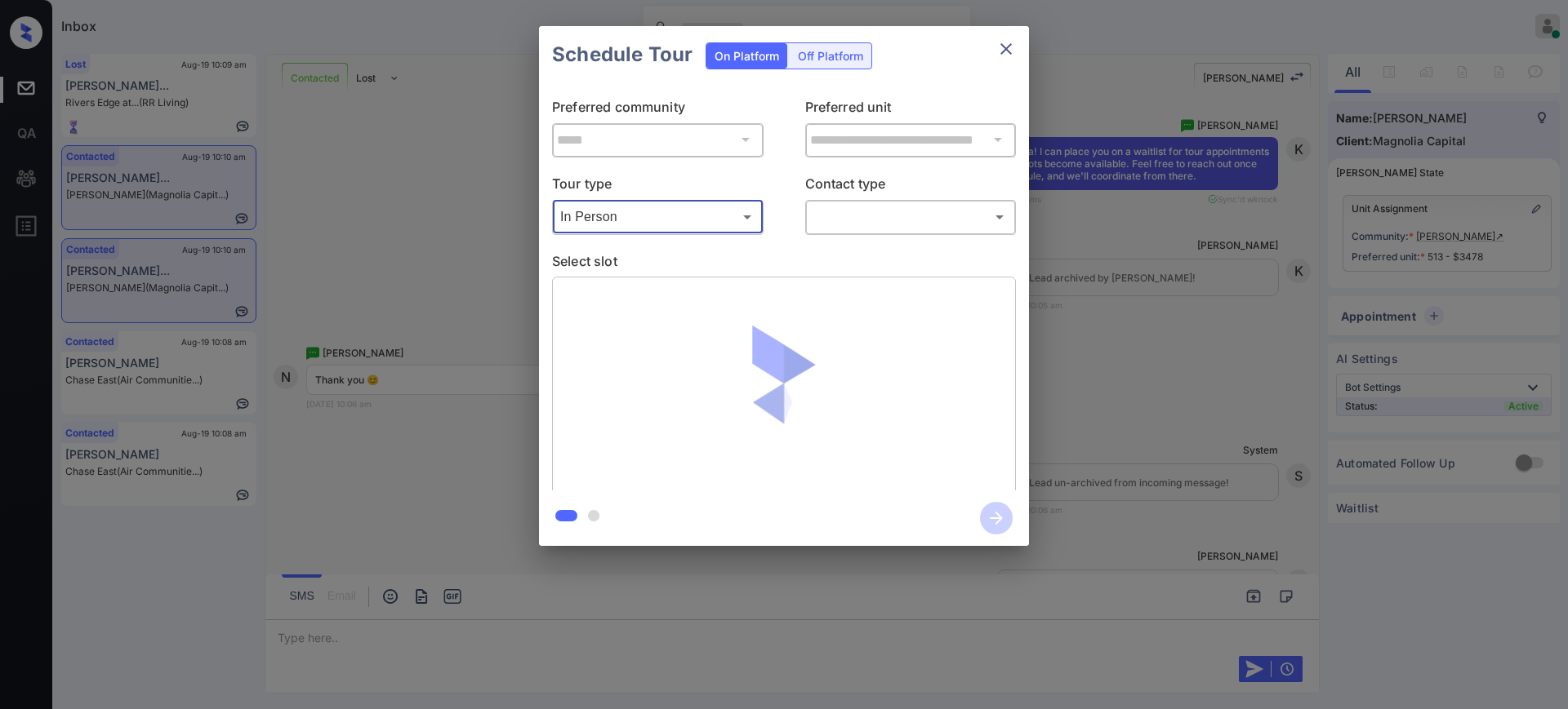
click at [900, 216] on body "Inbox Ajay Kumar Online Set yourself offline Set yourself on break Profile Swit…" at bounding box center [784, 354] width 1568 height 709
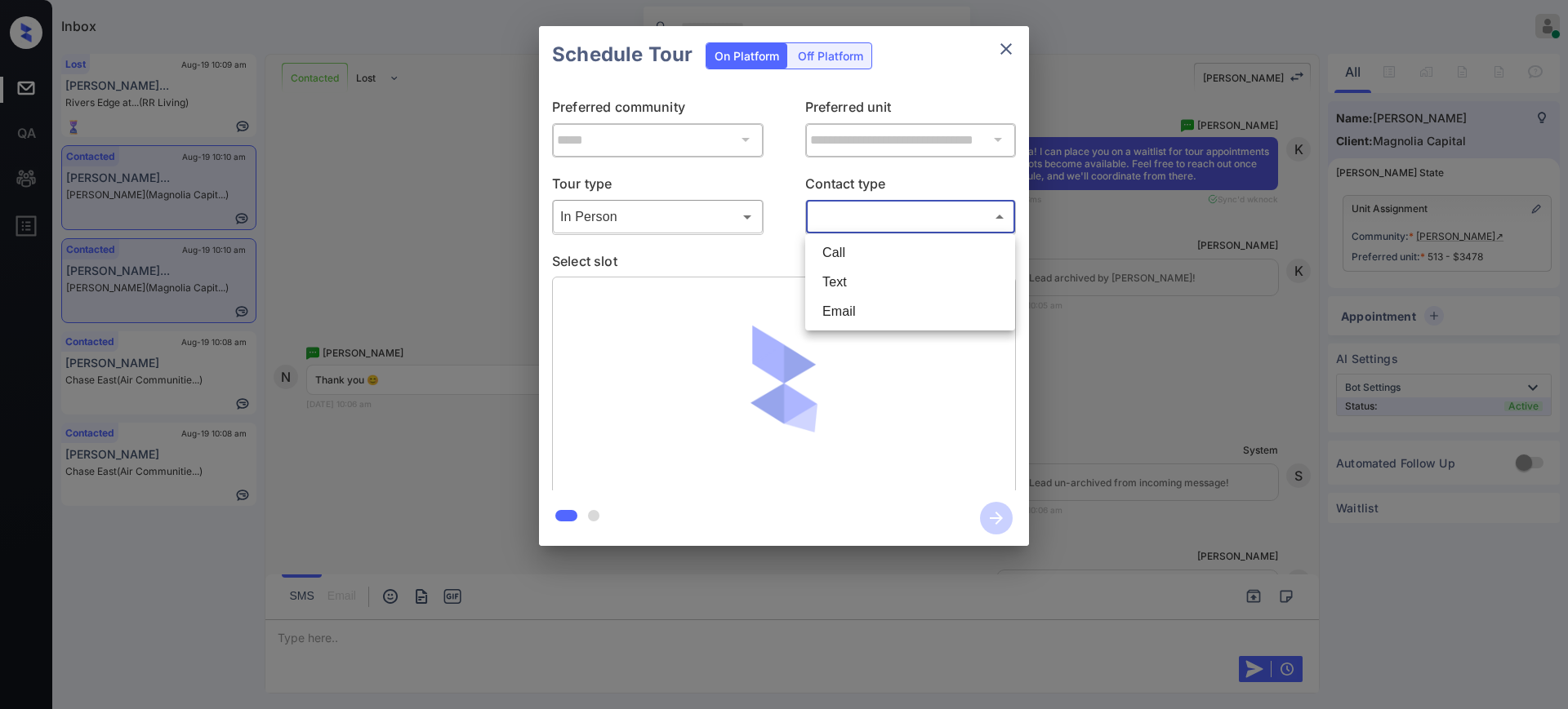
click at [852, 283] on li "Text" at bounding box center [910, 282] width 201 height 29
type input "****"
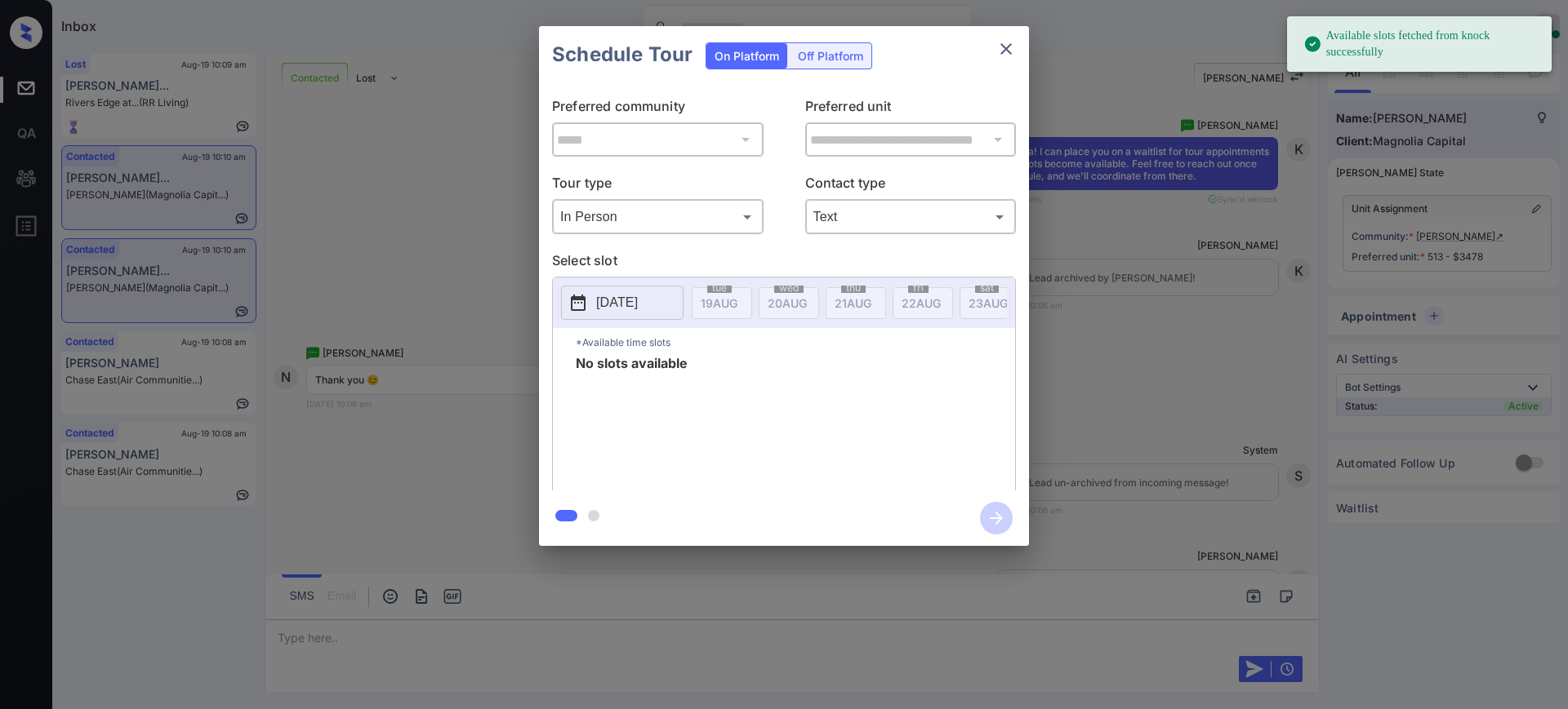
click at [638, 299] on p "[DATE]" at bounding box center [617, 303] width 42 height 19
click at [1186, 372] on div "**********" at bounding box center [784, 286] width 1568 height 572
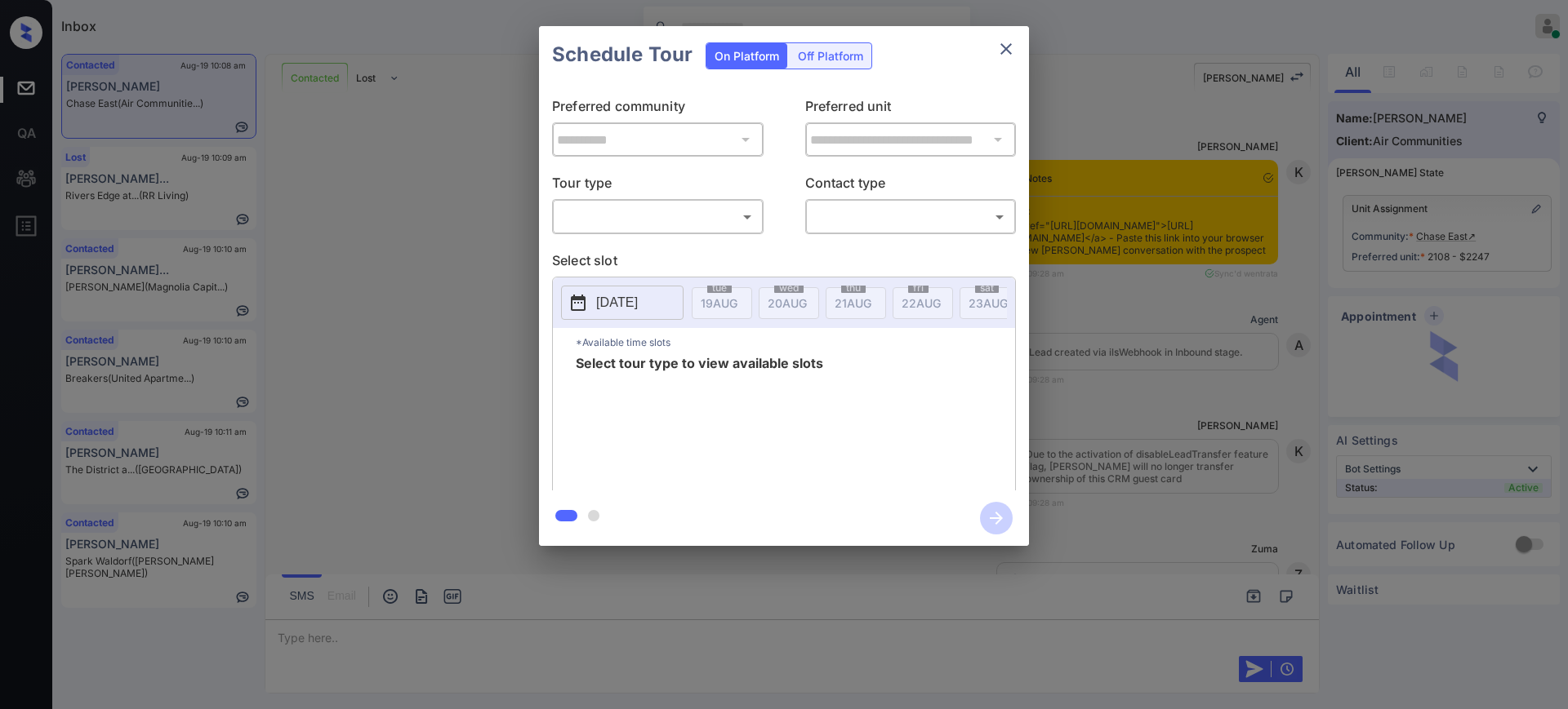
scroll to position [1530, 0]
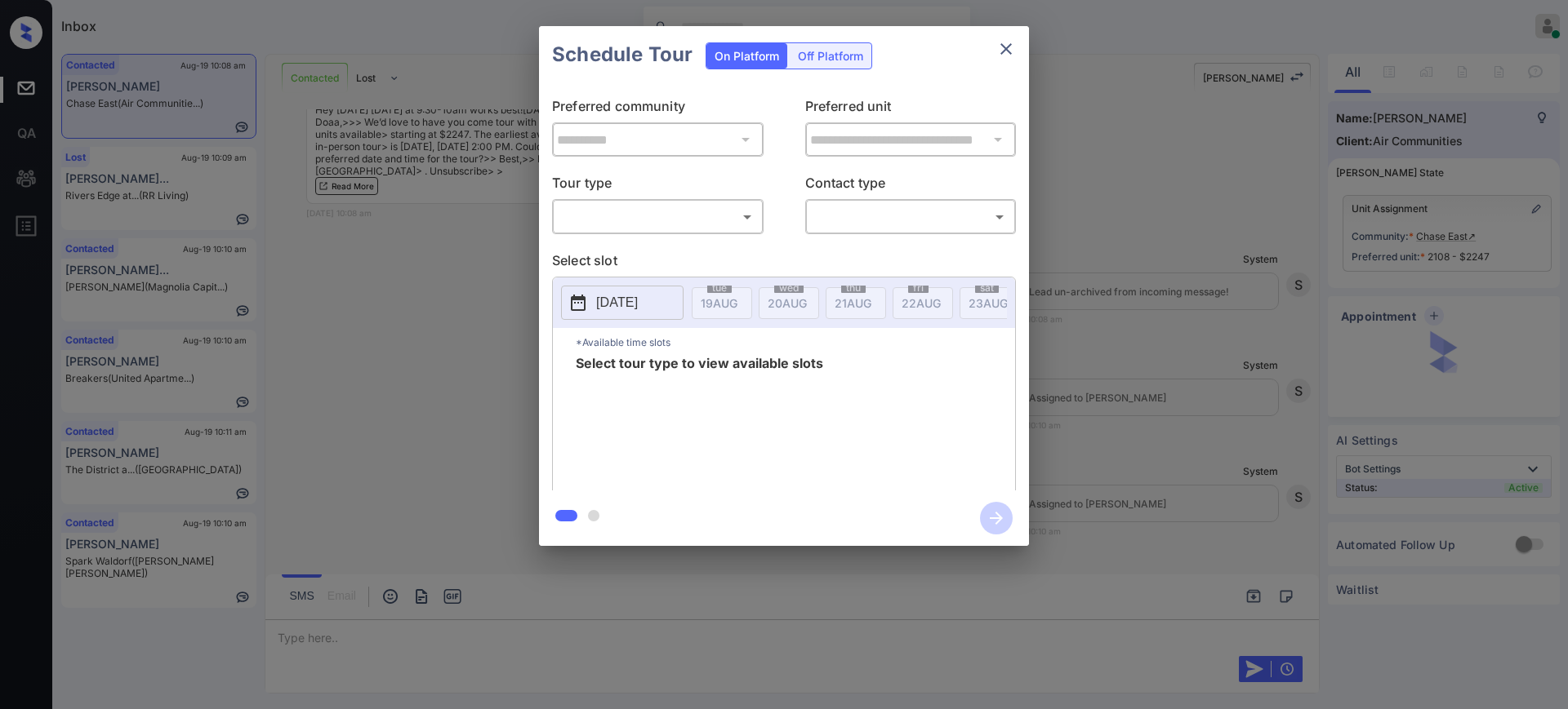
click at [645, 219] on body "Inbox [PERSON_NAME] Online Set yourself offline Set yourself on break Profile S…" at bounding box center [784, 354] width 1568 height 709
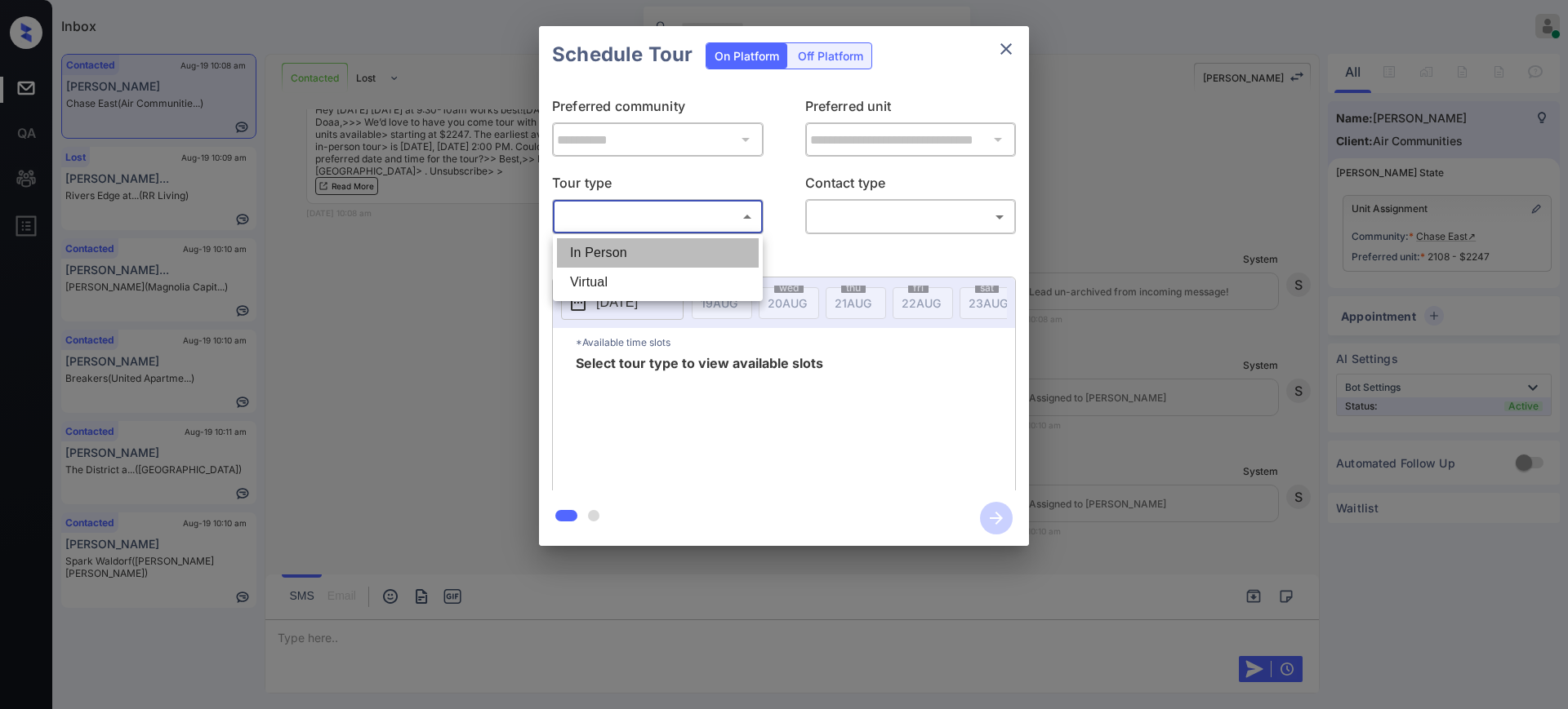
click at [641, 238] on li "In Person" at bounding box center [657, 253] width 201 height 29
type input "********"
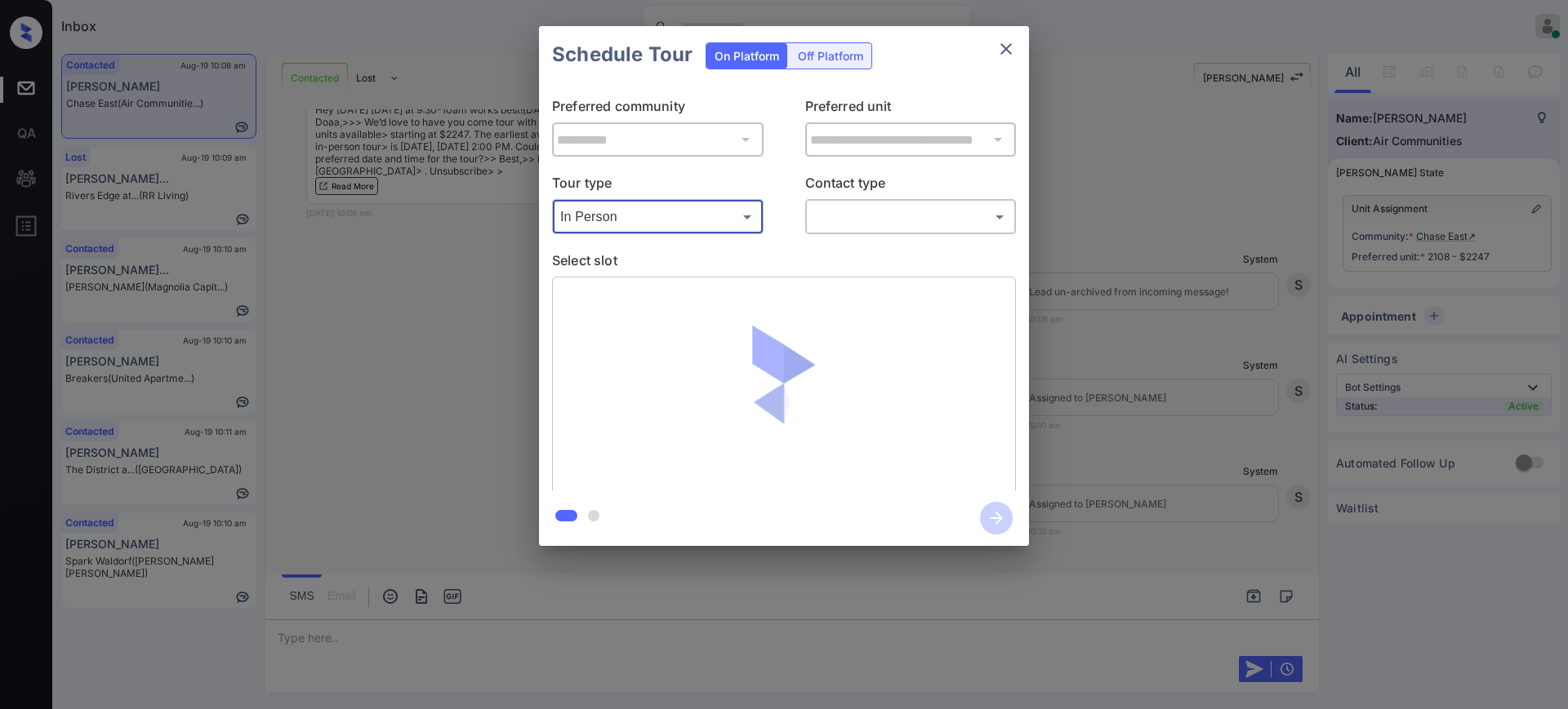
click at [872, 206] on body "Inbox [PERSON_NAME] Online Set yourself offline Set yourself on break Profile S…" at bounding box center [784, 354] width 1568 height 709
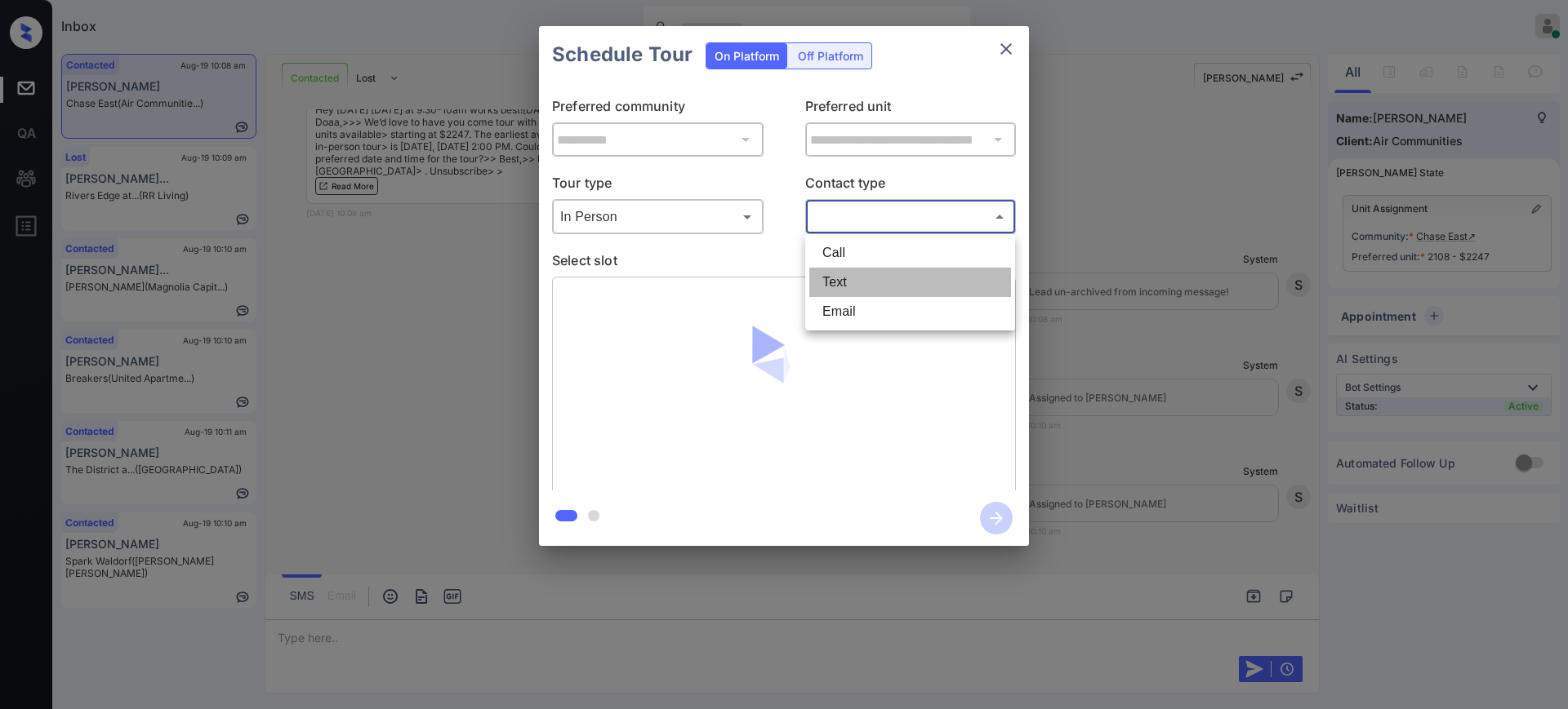
click at [840, 275] on li "Text" at bounding box center [910, 282] width 201 height 29
type input "****"
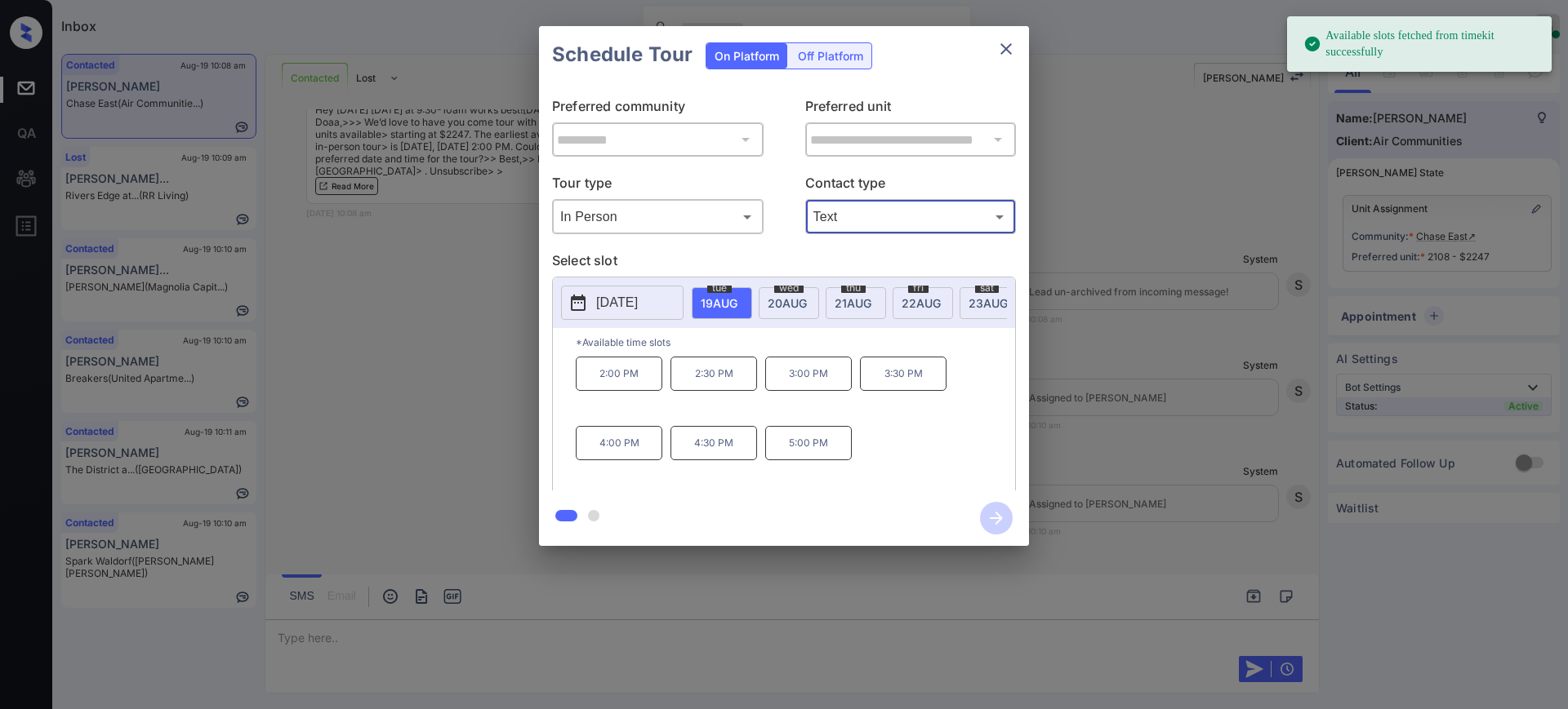
click at [738, 297] on span "[DATE]" at bounding box center [719, 304] width 37 height 14
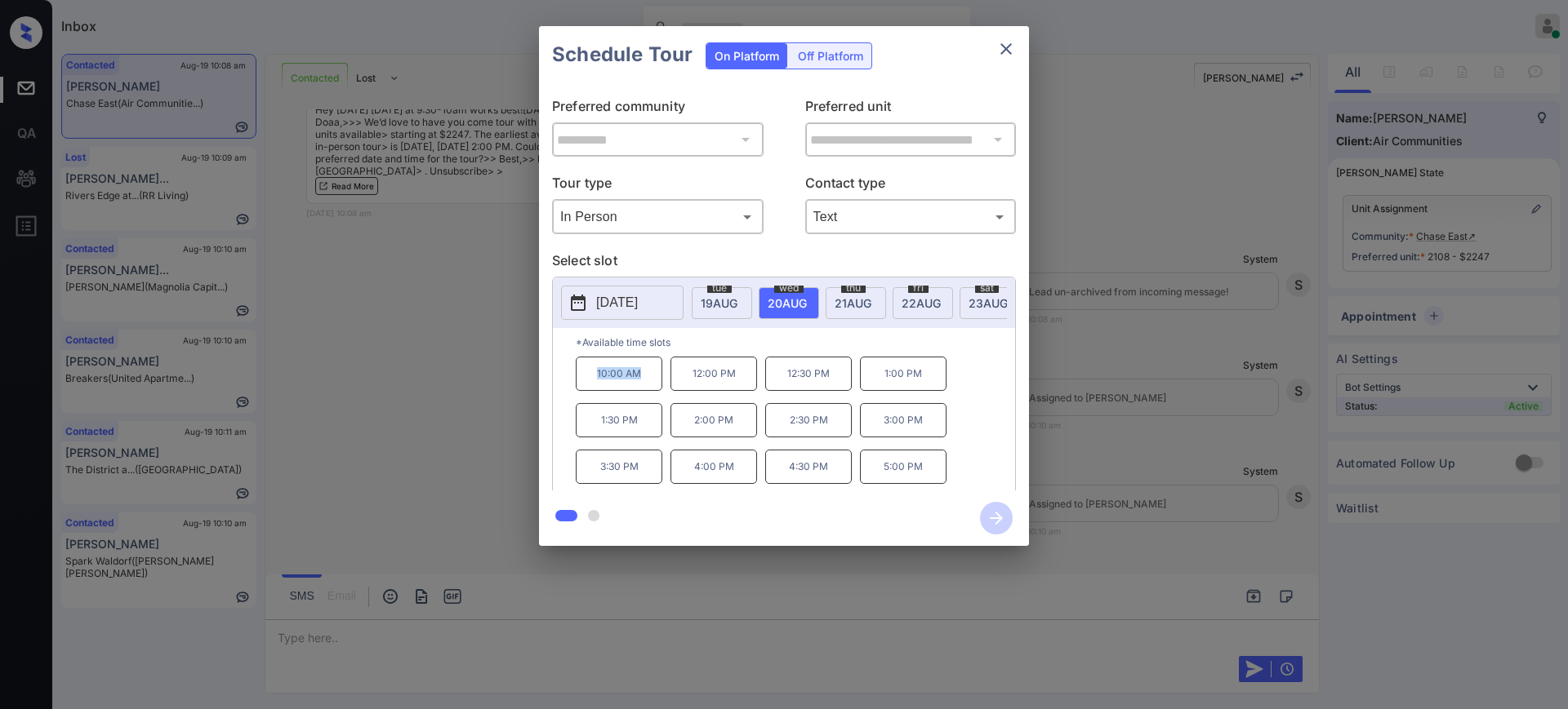
drag, startPoint x: 594, startPoint y: 383, endPoint x: 756, endPoint y: 329, distance: 170.8
click at [658, 379] on p "10:00 AM" at bounding box center [619, 373] width 87 height 34
copy p "10:00 AM"
click at [1065, 334] on div "**********" at bounding box center [784, 286] width 1568 height 572
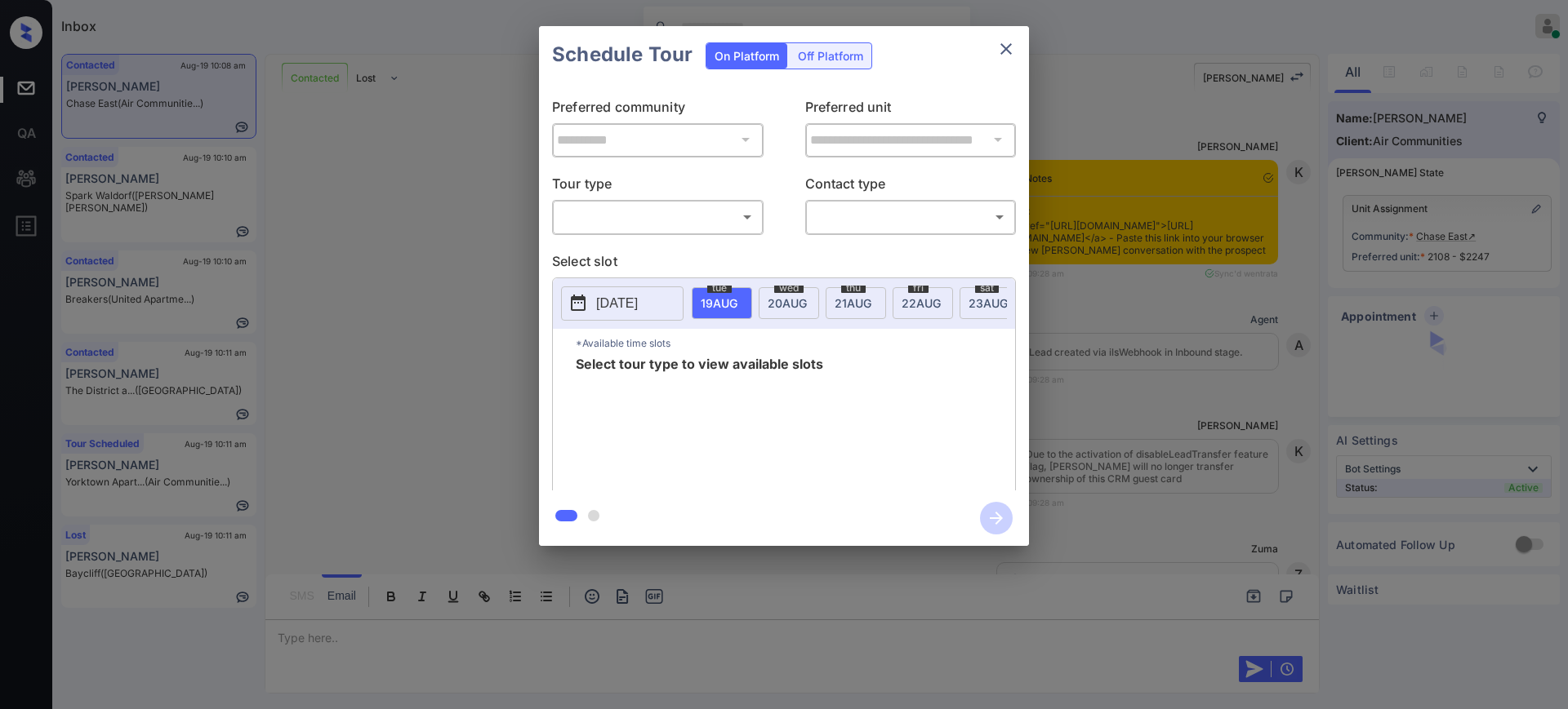
click at [707, 215] on body "Inbox Ajay Kumar Online Set yourself offline Set yourself on break Profile Swit…" at bounding box center [784, 354] width 1568 height 709
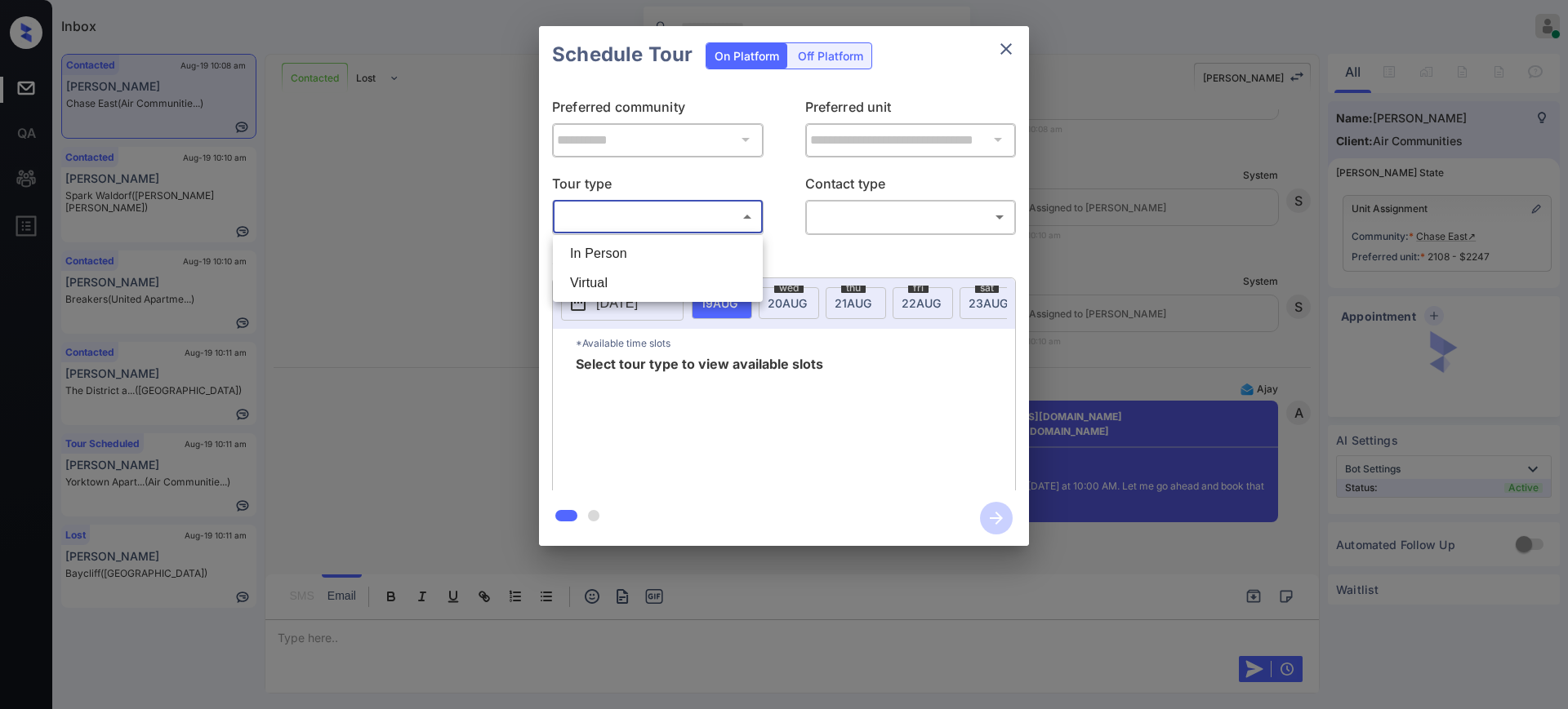
click at [648, 259] on li "In Person" at bounding box center [657, 253] width 201 height 29
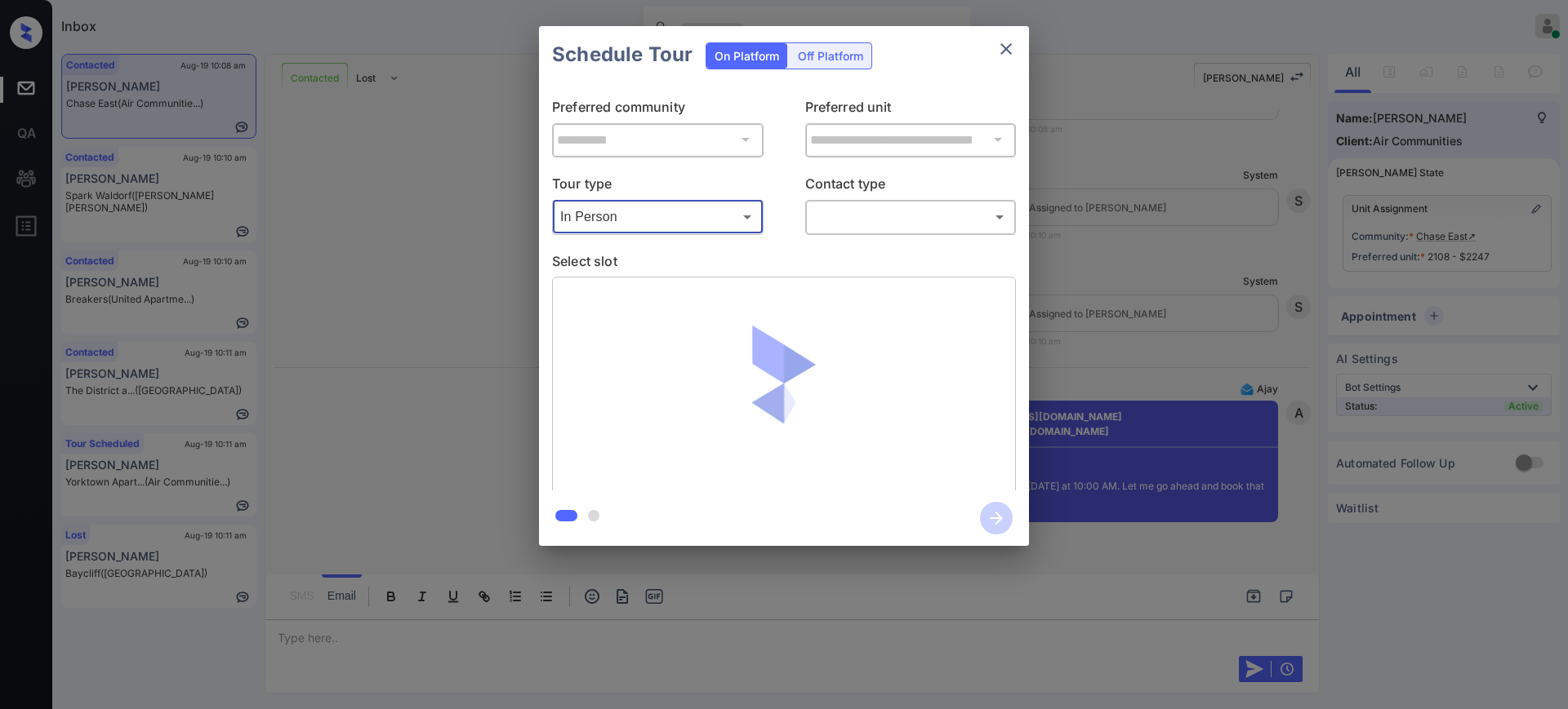
type input "********"
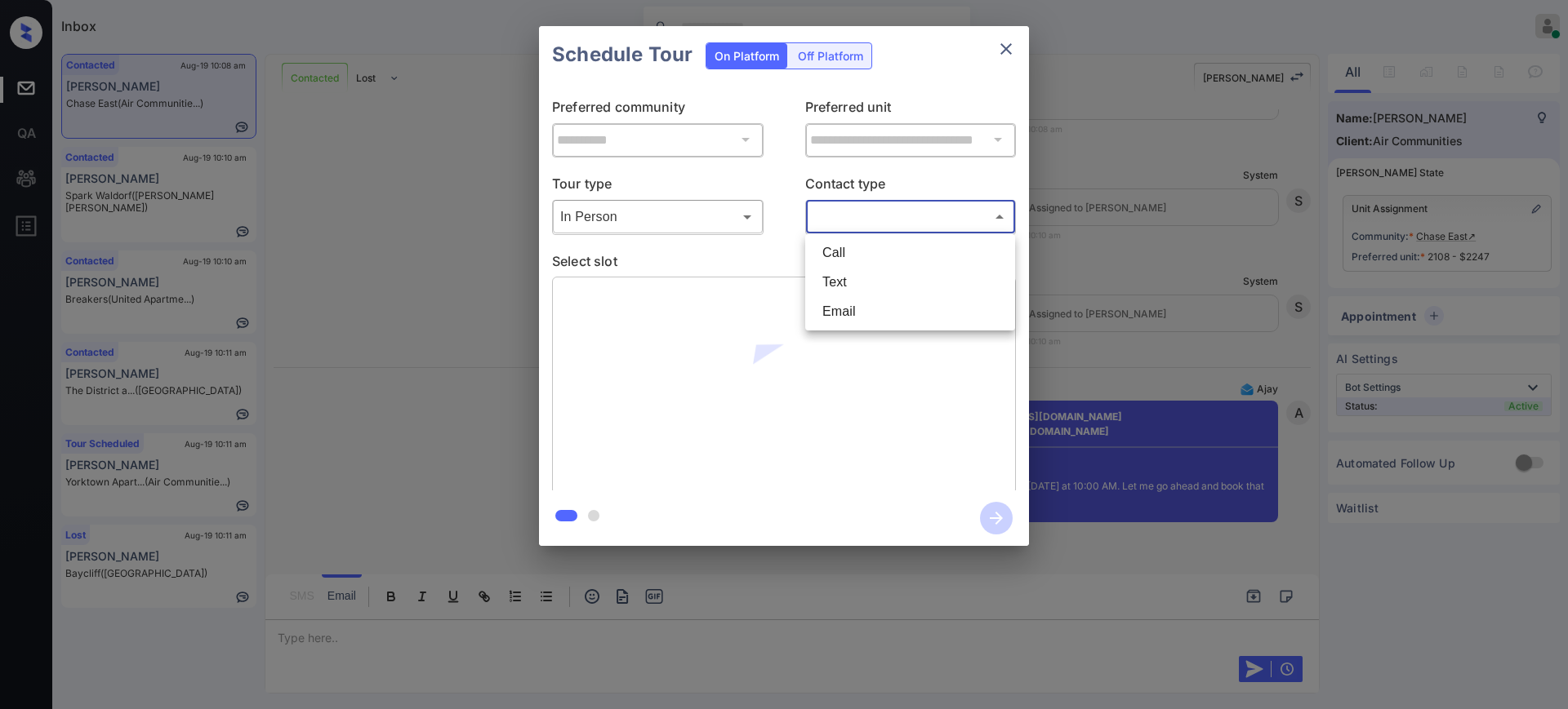
click at [828, 214] on body "Inbox Ajay Kumar Online Set yourself offline Set yourself on break Profile Swit…" at bounding box center [784, 354] width 1568 height 709
click at [849, 272] on li "Text" at bounding box center [910, 282] width 201 height 29
type input "****"
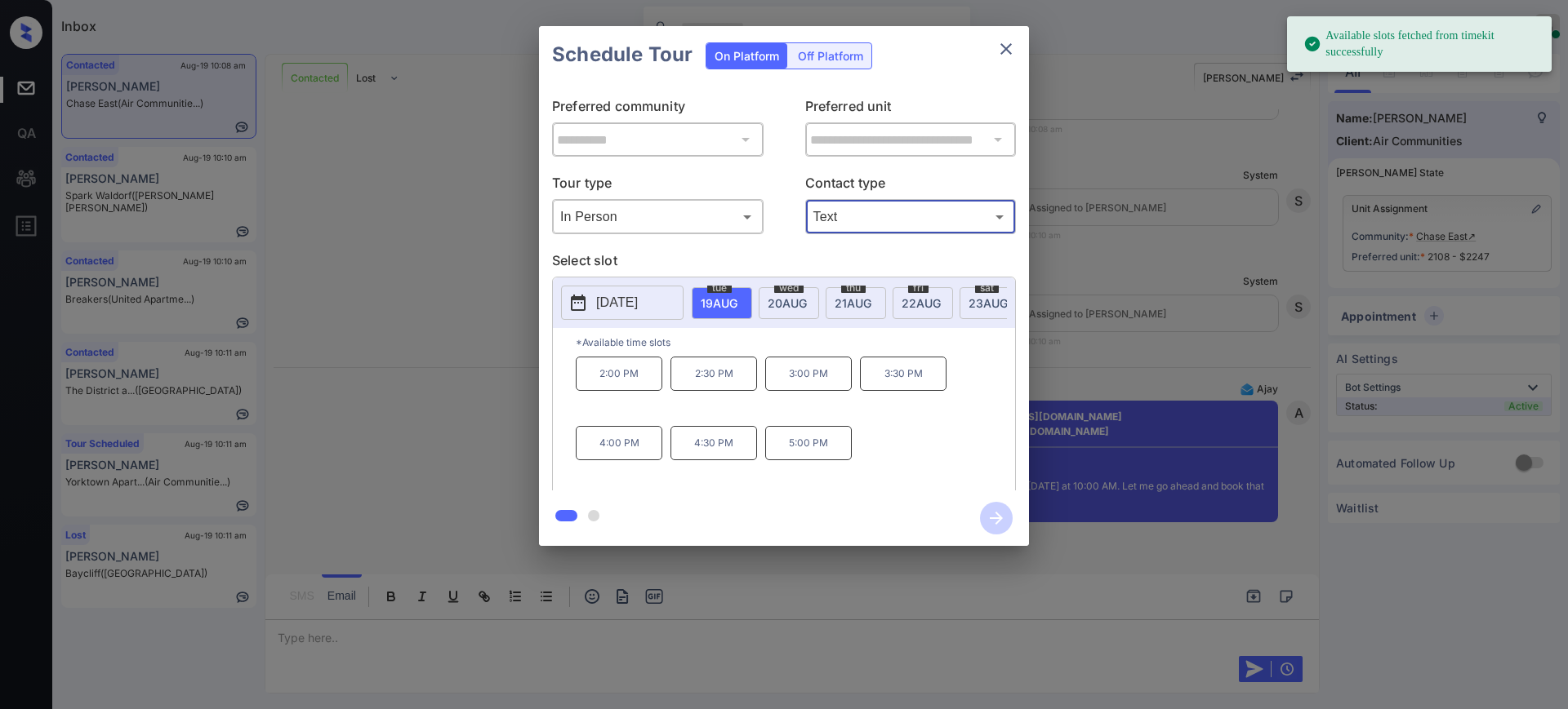
click at [803, 292] on div "wed 20 AUG" at bounding box center [789, 303] width 60 height 32
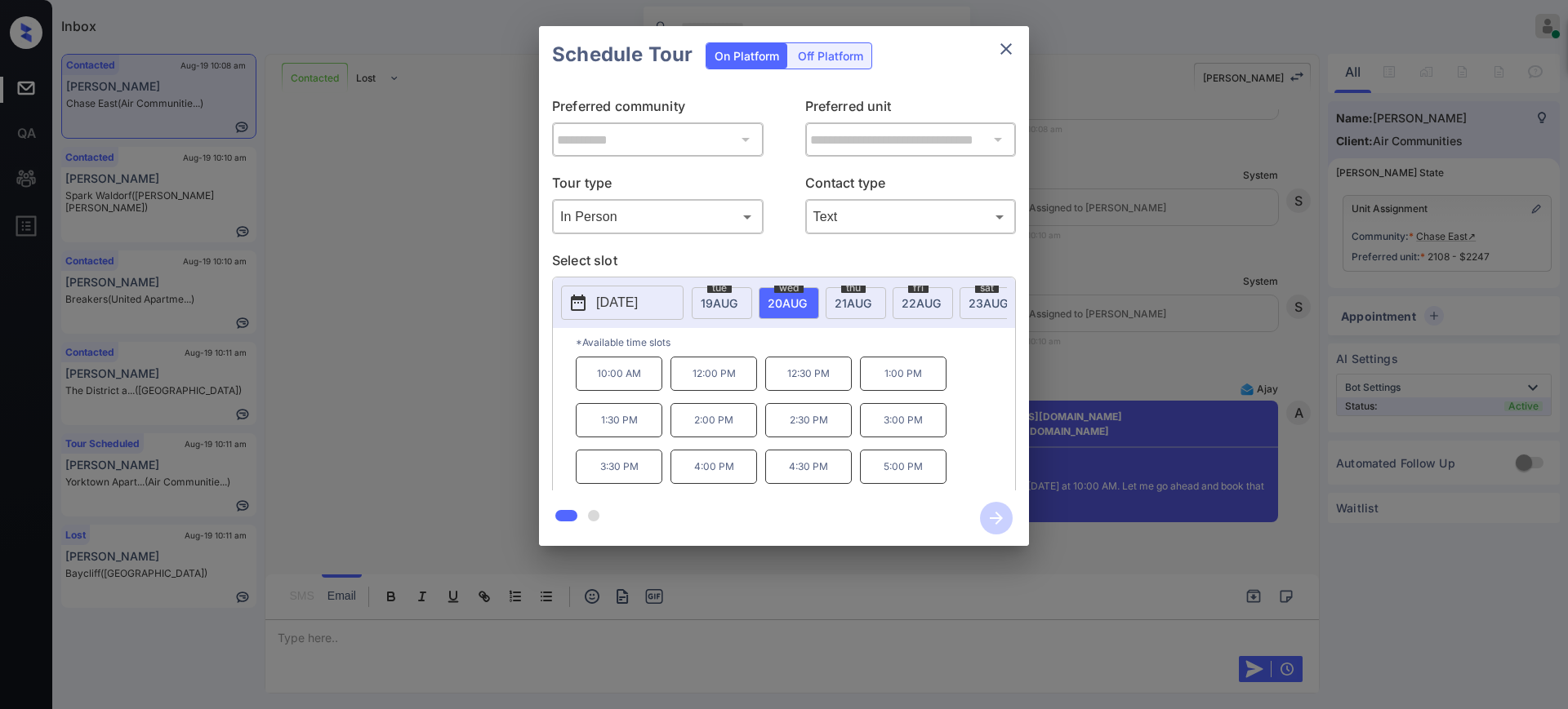
click at [648, 383] on p "10:00 AM" at bounding box center [619, 373] width 87 height 34
drag, startPoint x: 998, startPoint y: 509, endPoint x: 1103, endPoint y: 440, distance: 125.6
click at [999, 506] on icon "button" at bounding box center [996, 517] width 33 height 33
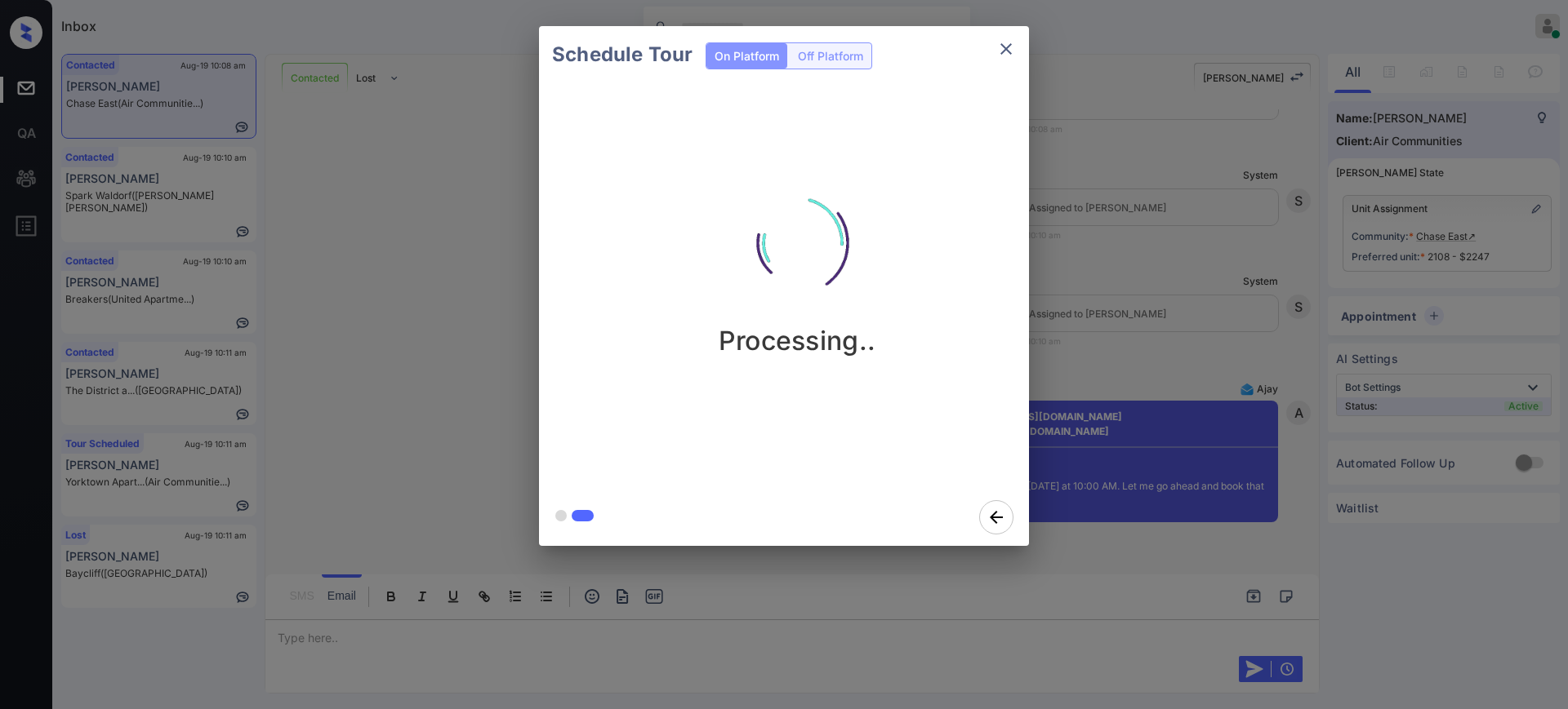
click at [1133, 313] on div "Schedule Tour On Platform Off Platform Processing.." at bounding box center [784, 286] width 1568 height 572
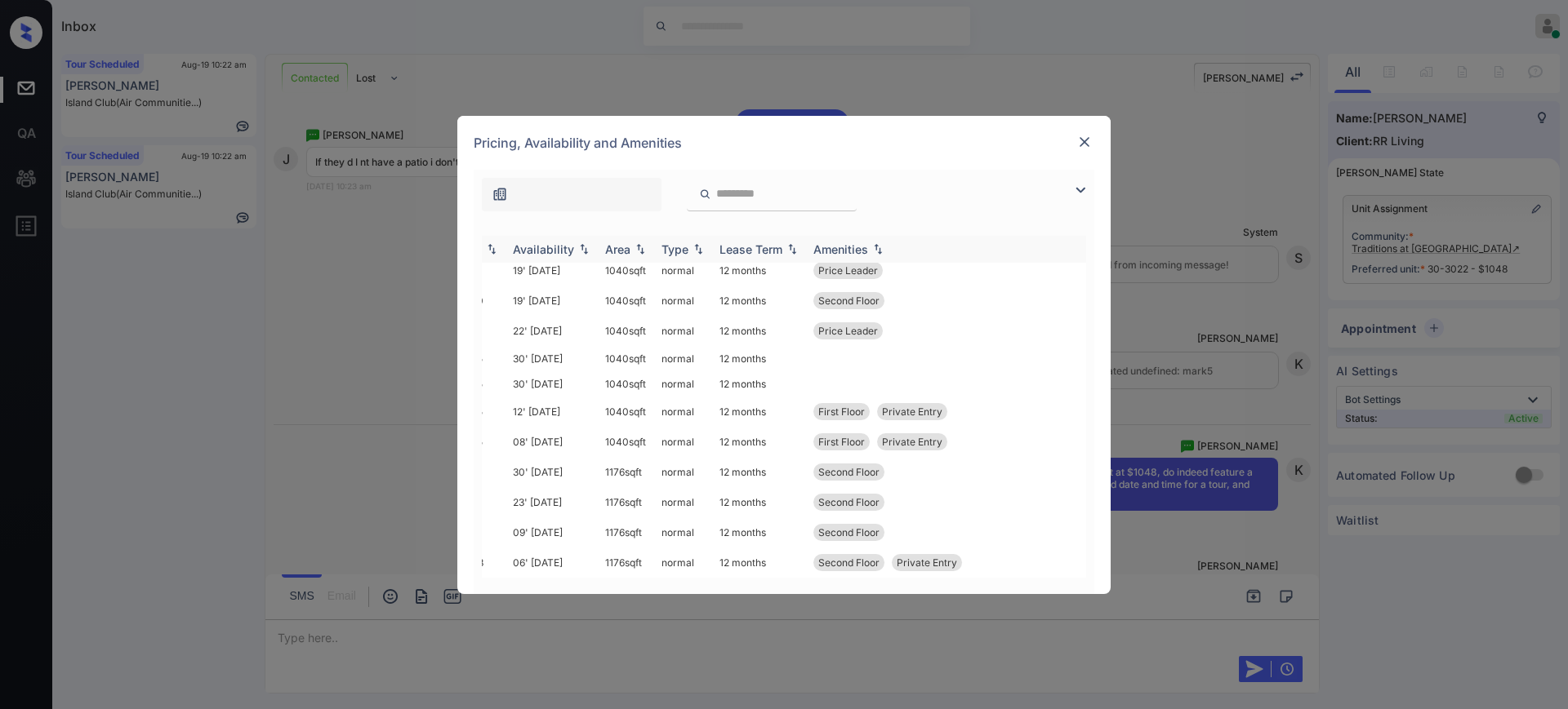
scroll to position [4651, 0]
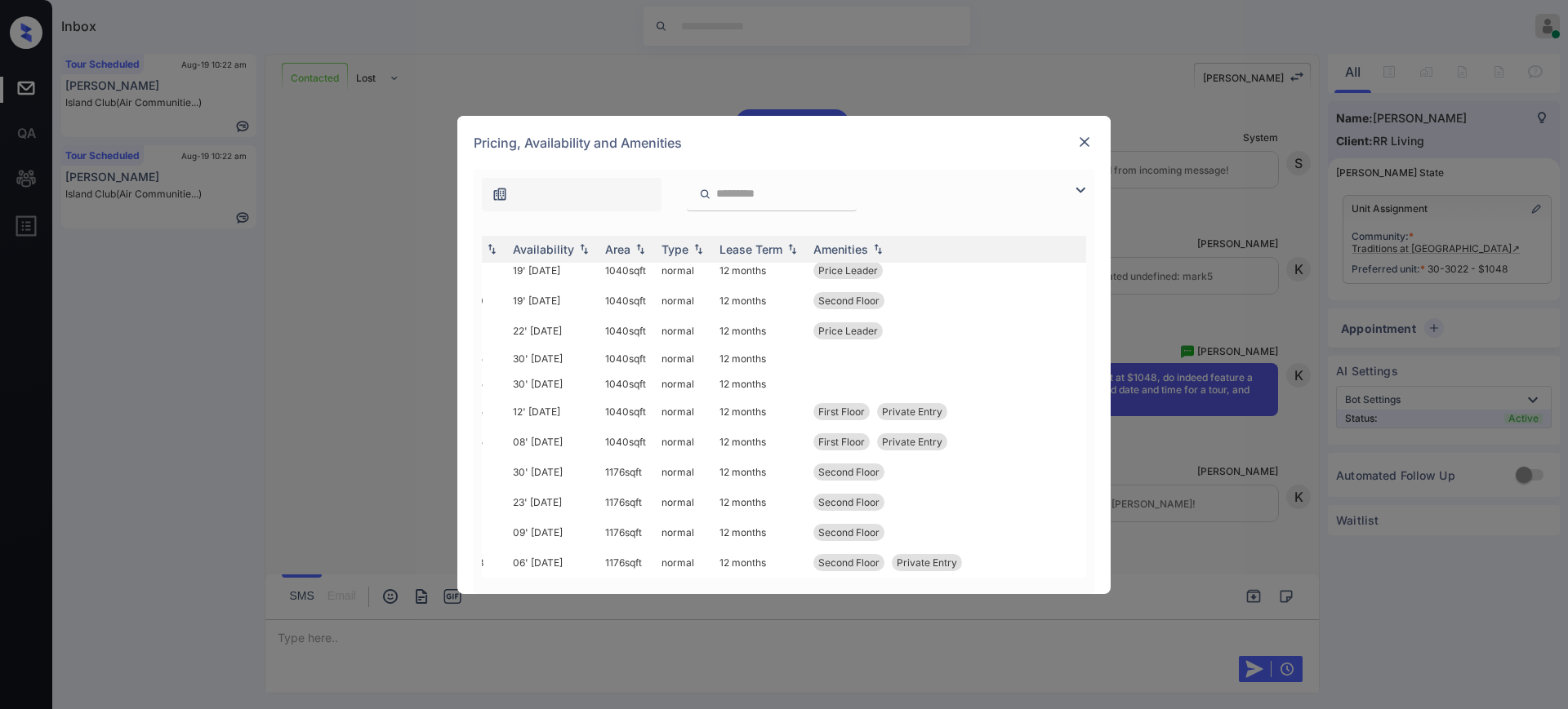
click at [1091, 135] on img at bounding box center [1084, 142] width 16 height 16
